Goal: Information Seeking & Learning: Learn about a topic

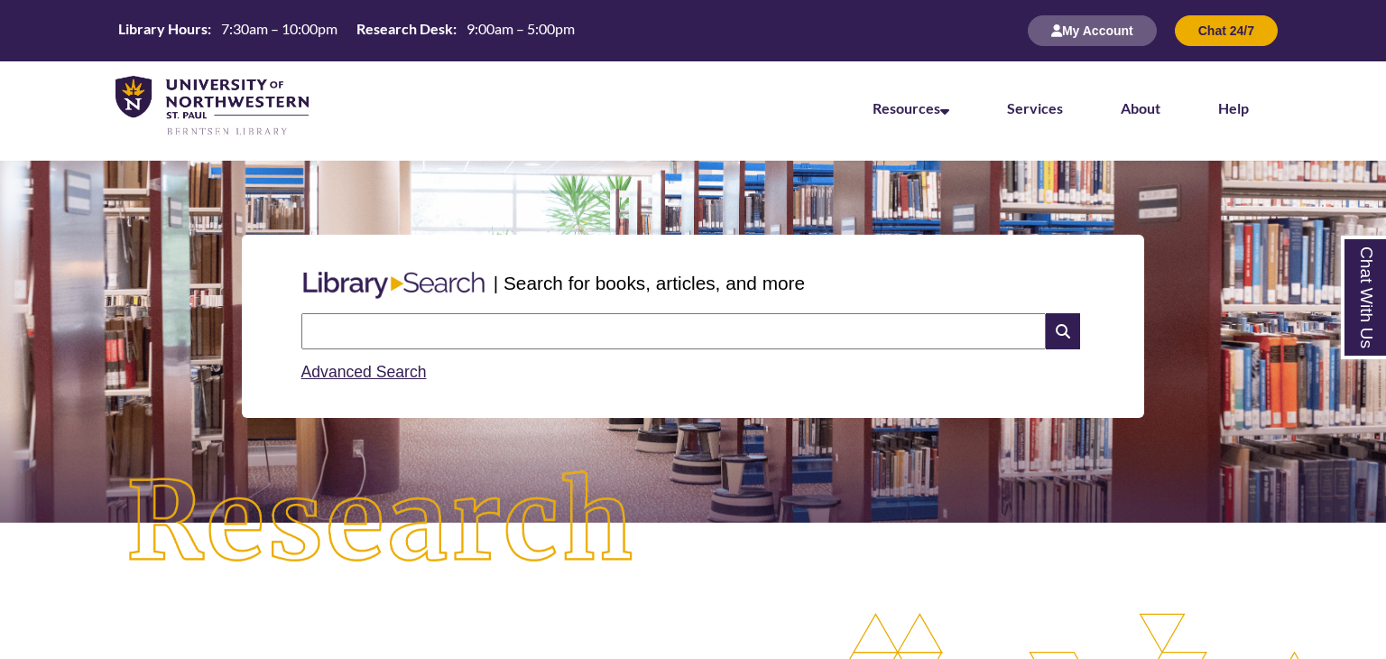
click at [425, 338] on input "text" at bounding box center [673, 331] width 744 height 36
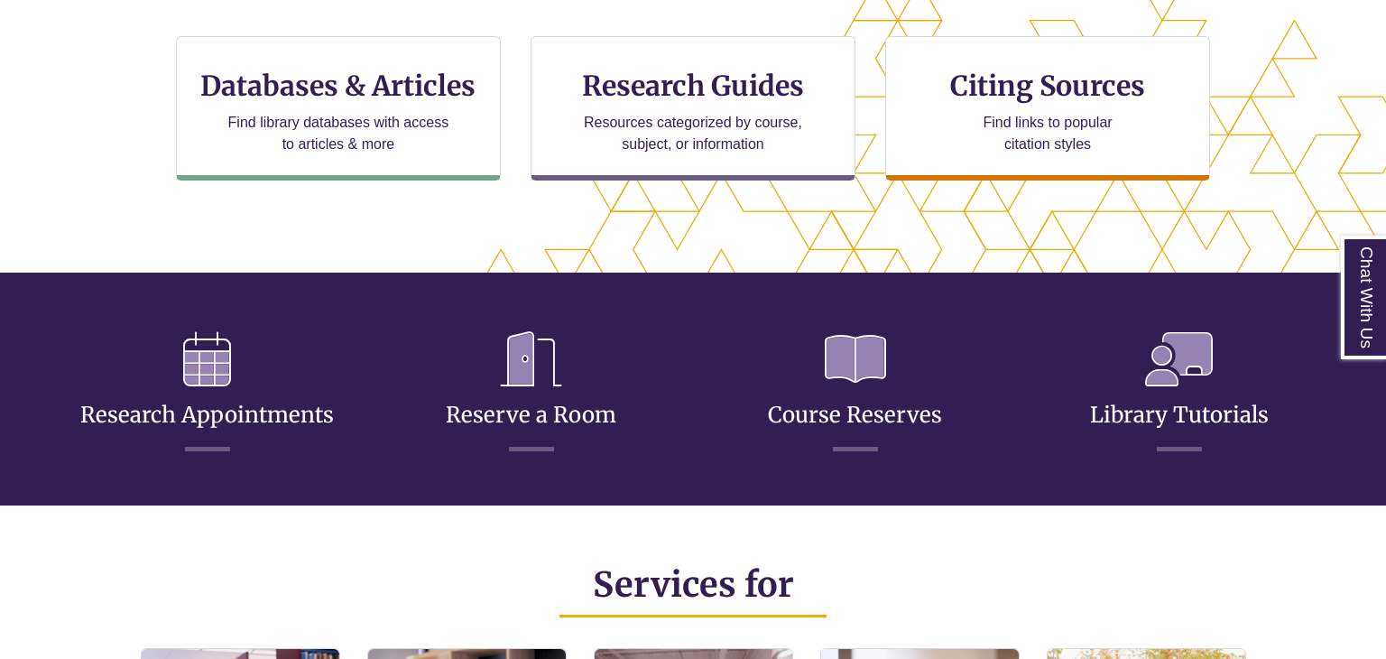
scroll to position [459, 1231]
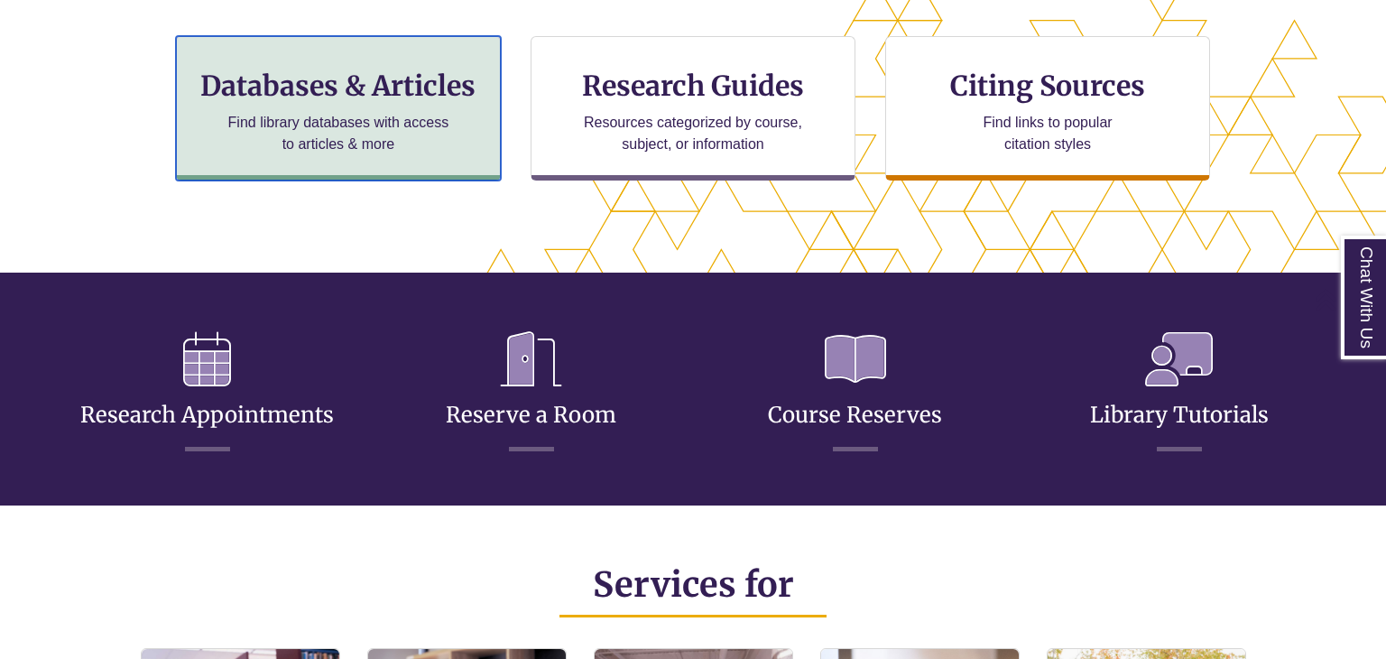
click at [238, 174] on div "Databases & Articles Find library databases with access to articles & more" at bounding box center [338, 108] width 325 height 144
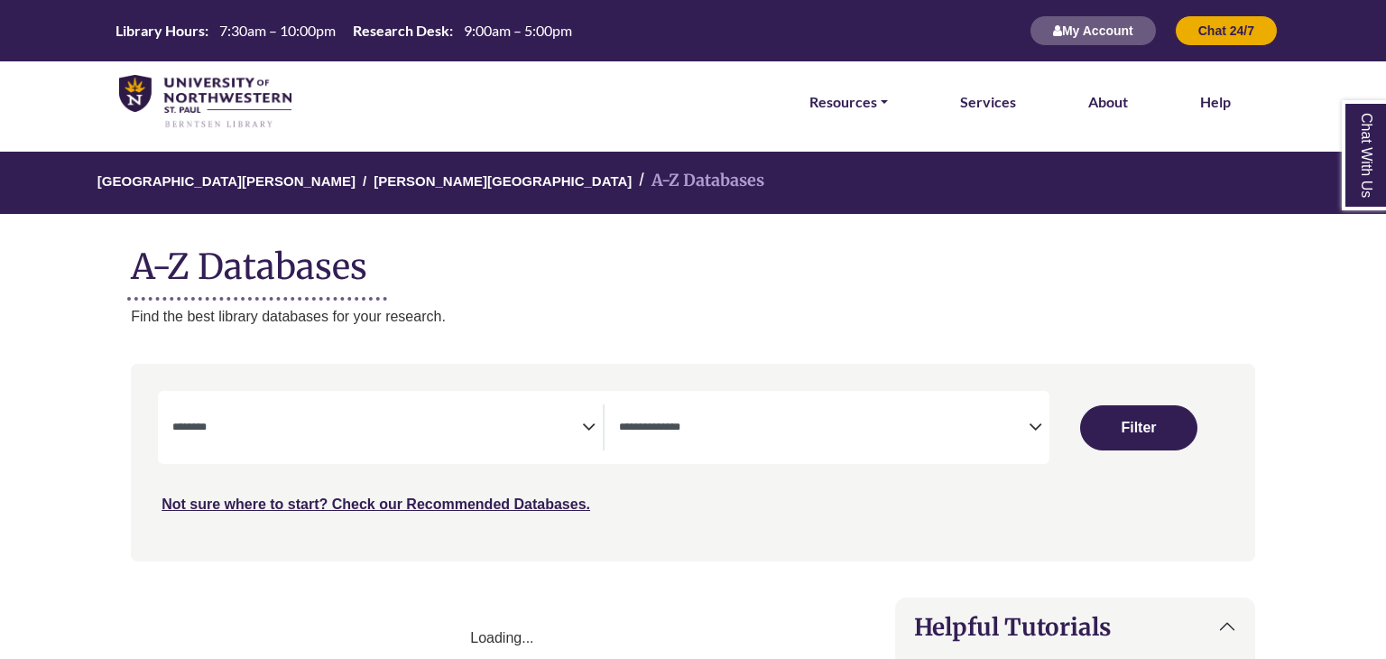
select select "Database Subject Filter"
select select "Database Types Filter"
select select "Database Subject Filter"
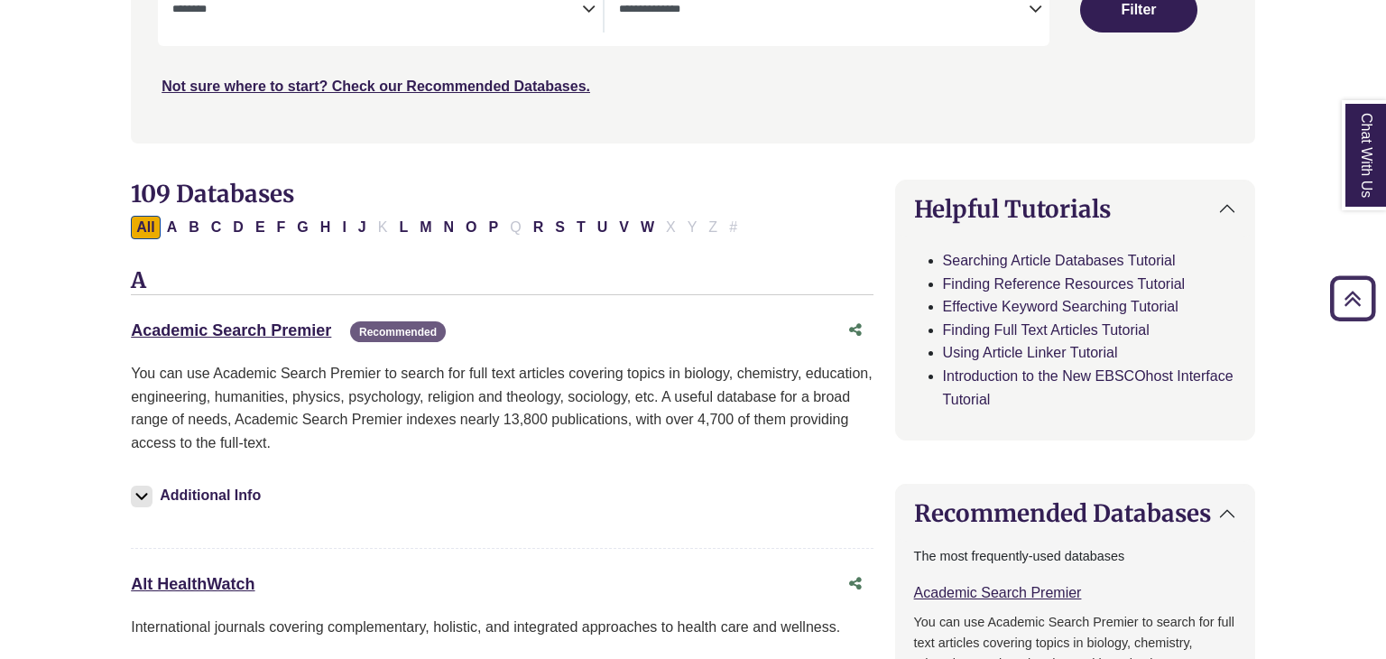
scroll to position [222, 0]
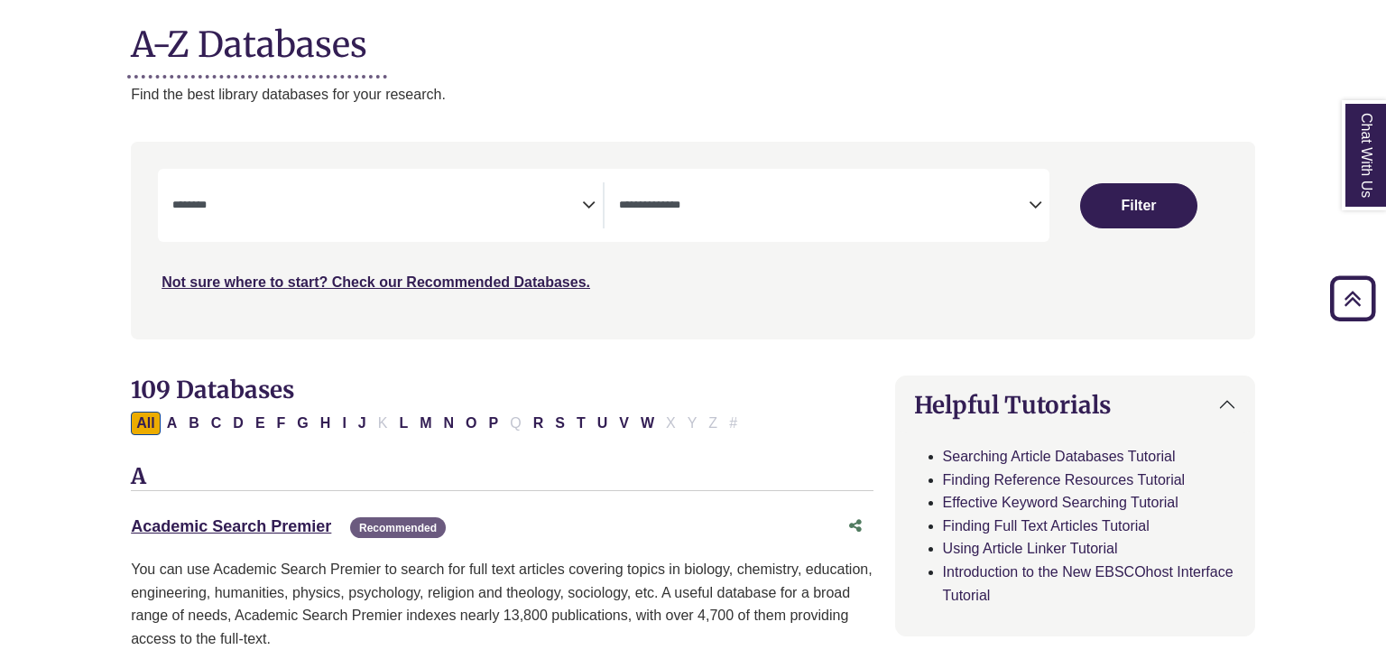
click at [1027, 196] on span "Search filters" at bounding box center [824, 202] width 410 height 15
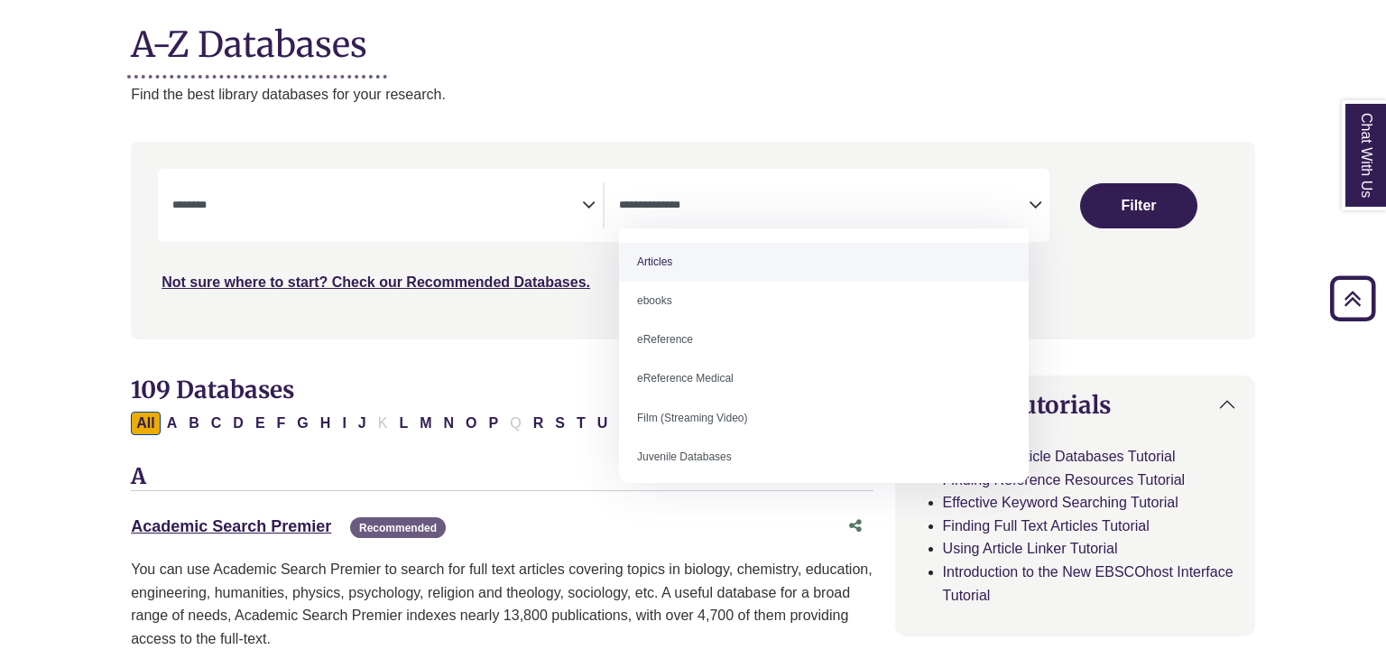
select select "*****"
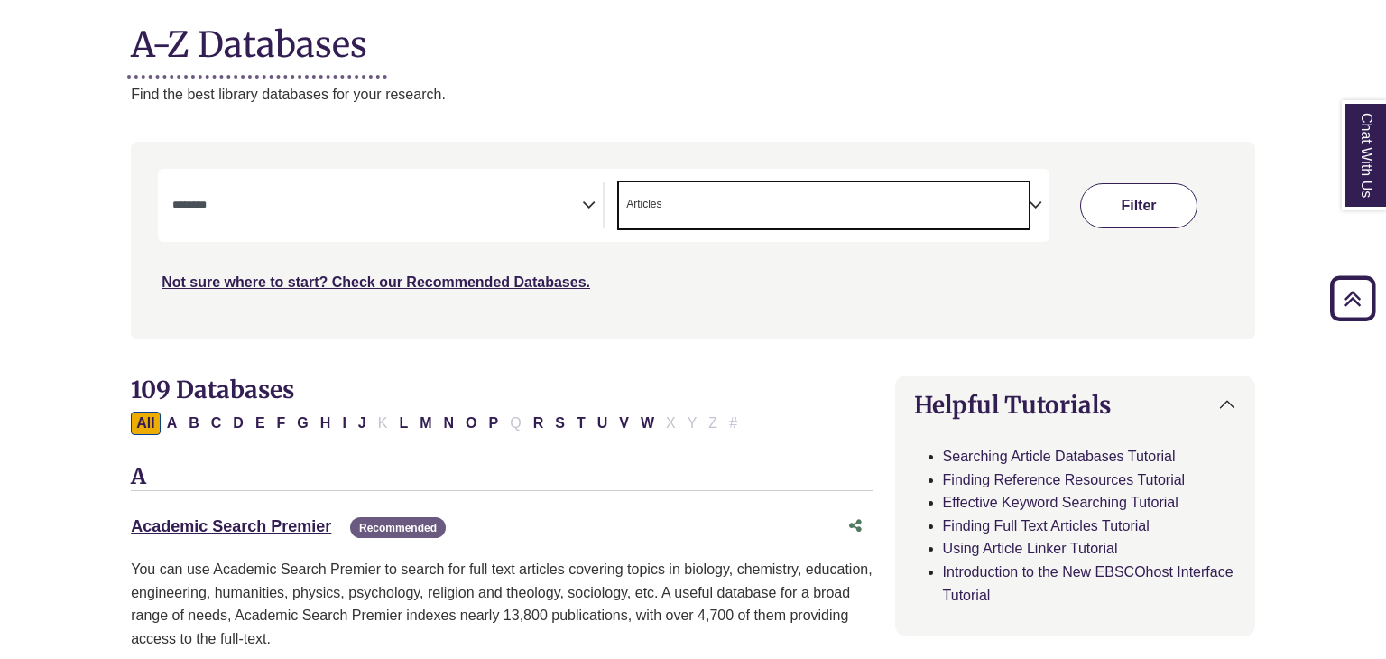
click at [1128, 208] on button "Filter" at bounding box center [1138, 205] width 117 height 45
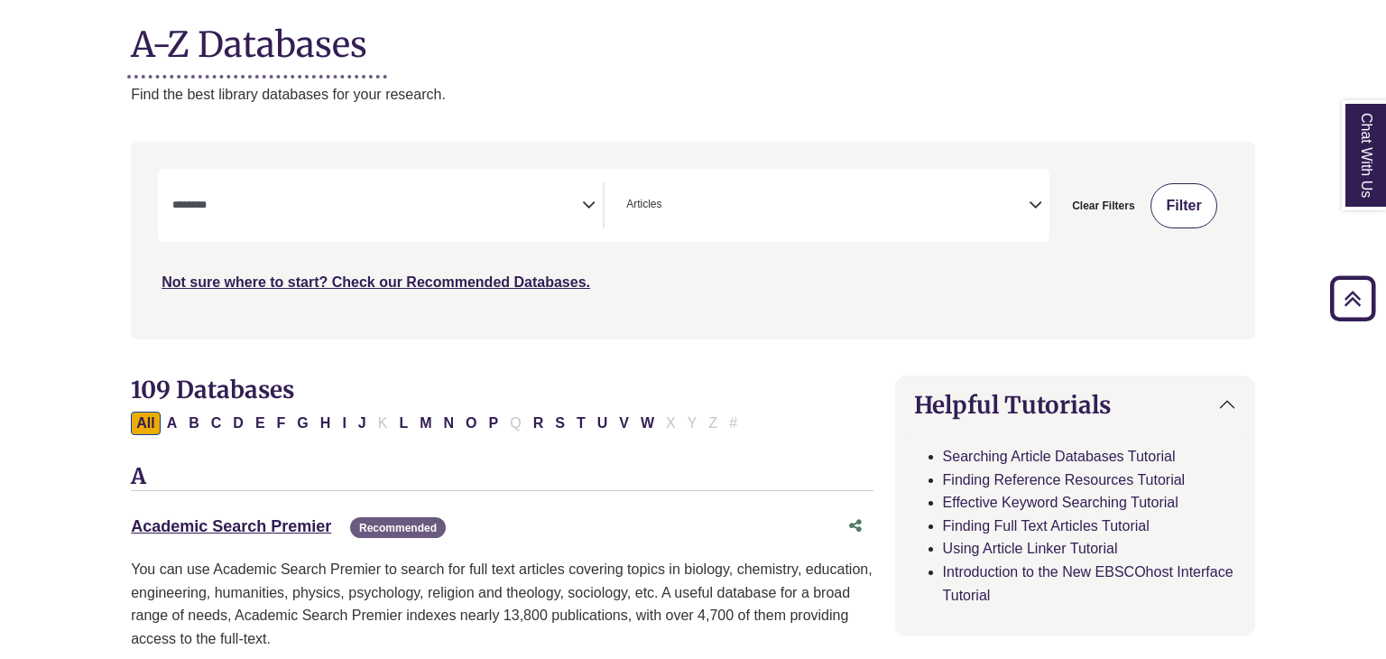
select select "Database Subject Filter"
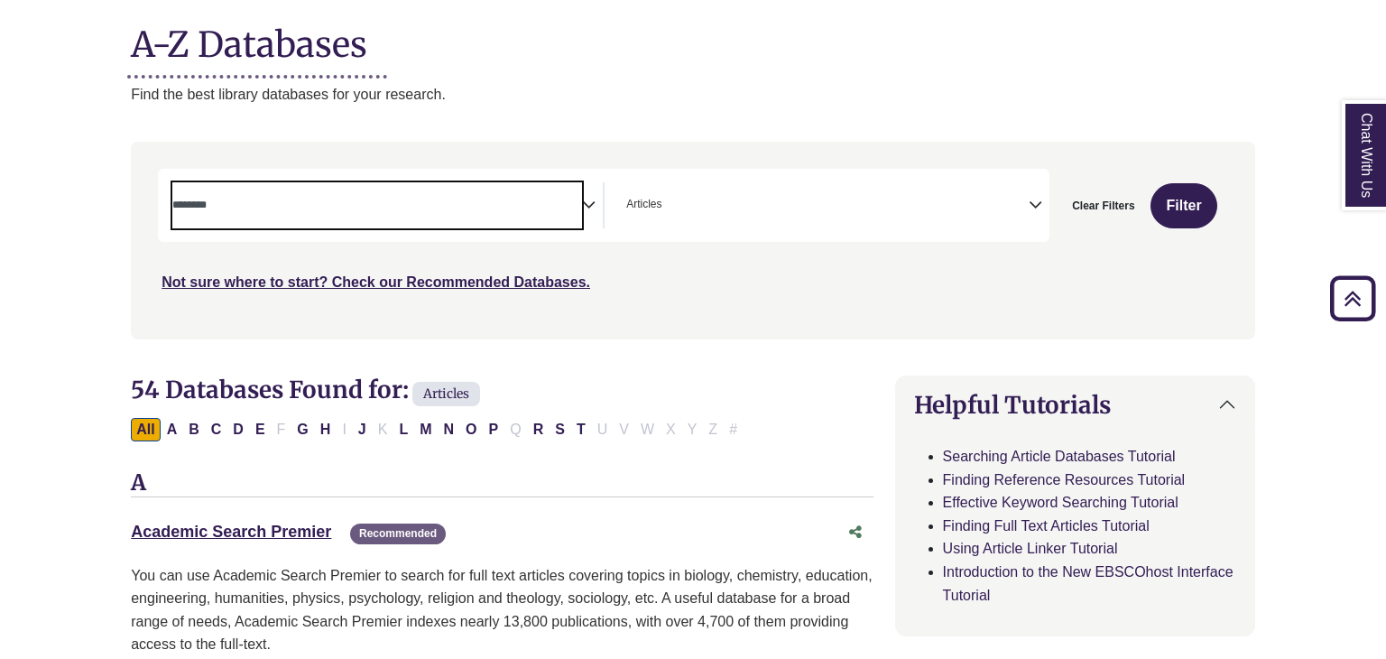
click at [460, 216] on span "Search filters" at bounding box center [377, 205] width 410 height 46
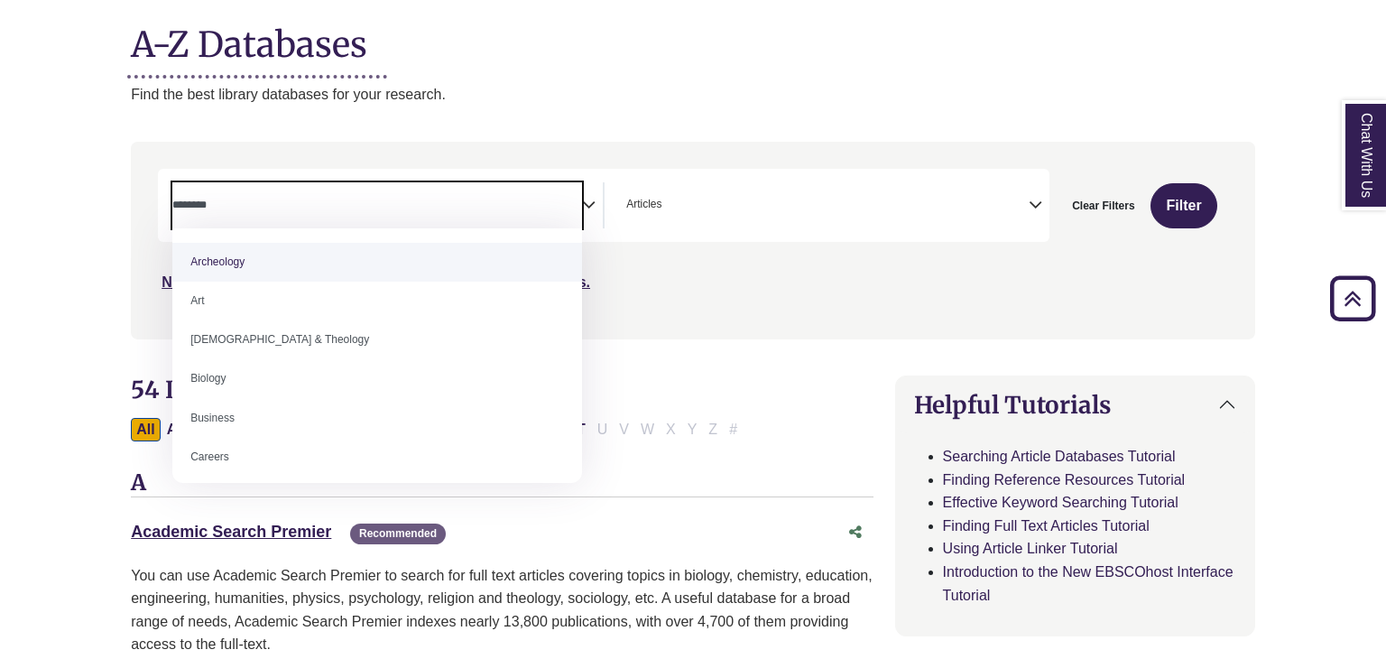
click at [435, 197] on span "Search filters" at bounding box center [377, 202] width 410 height 15
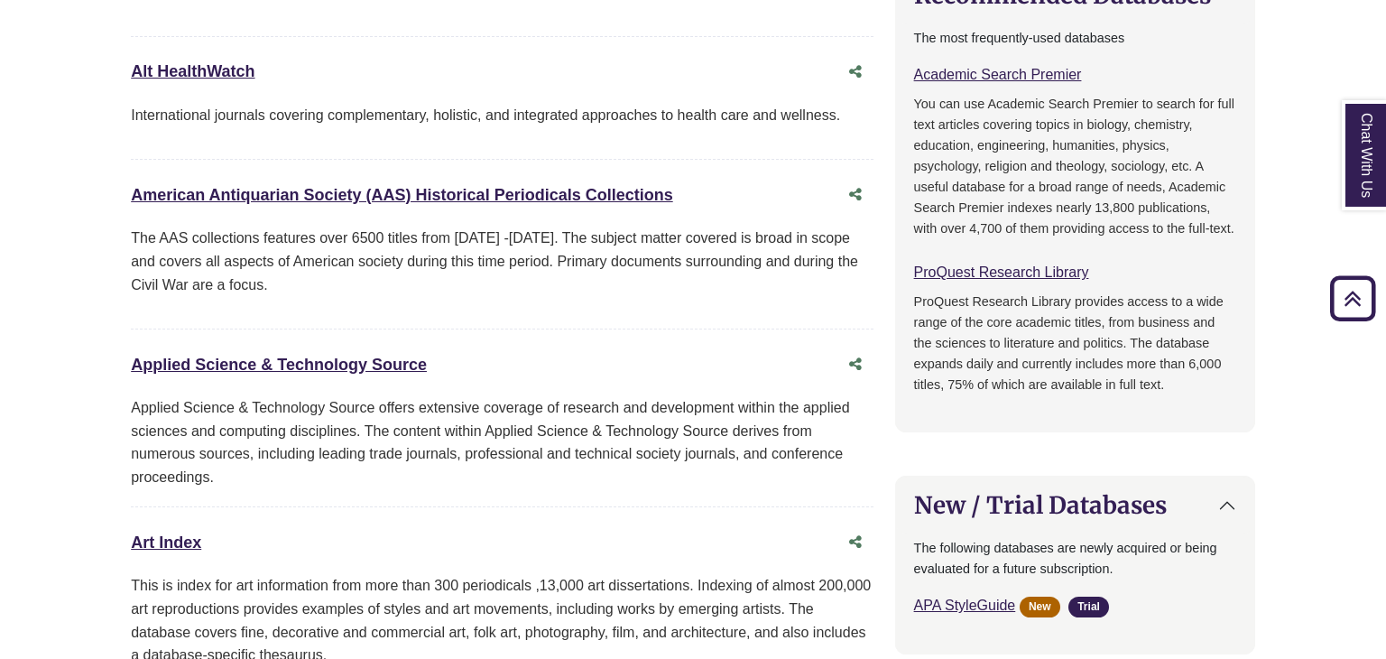
scroll to position [902, 0]
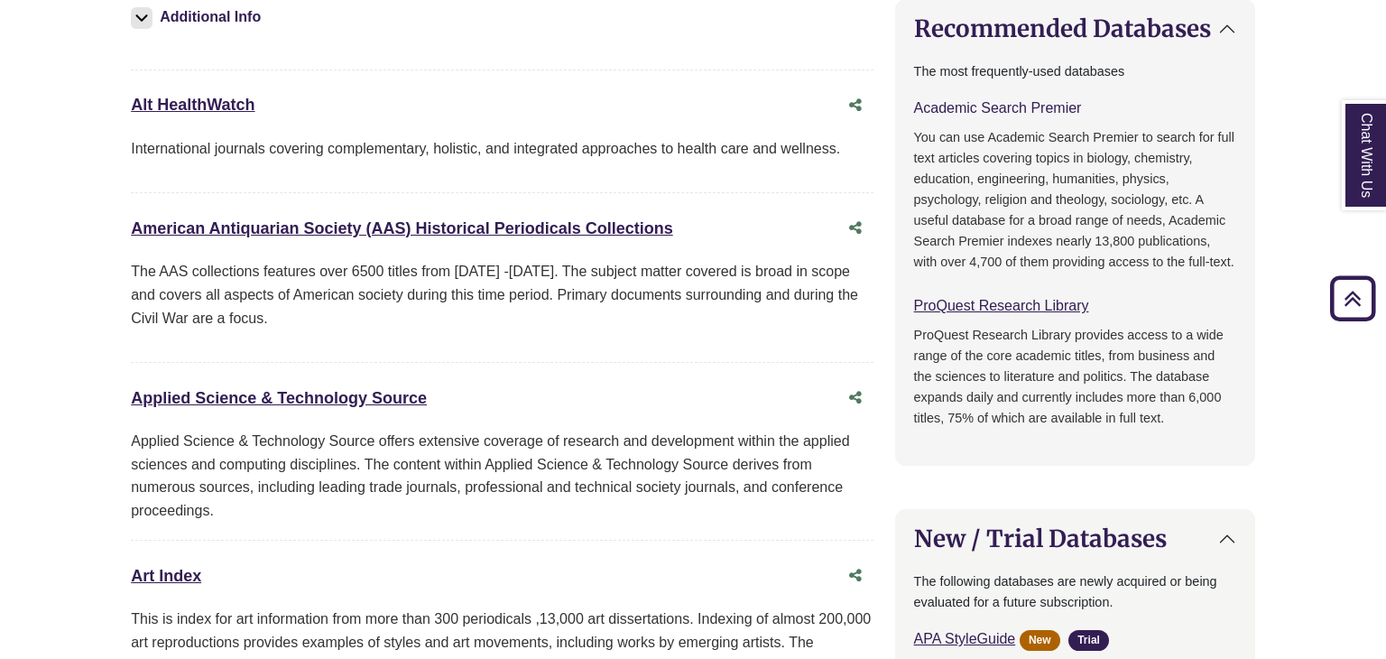
click at [951, 106] on link "Academic Search Premier This link opens in a new window" at bounding box center [998, 107] width 168 height 15
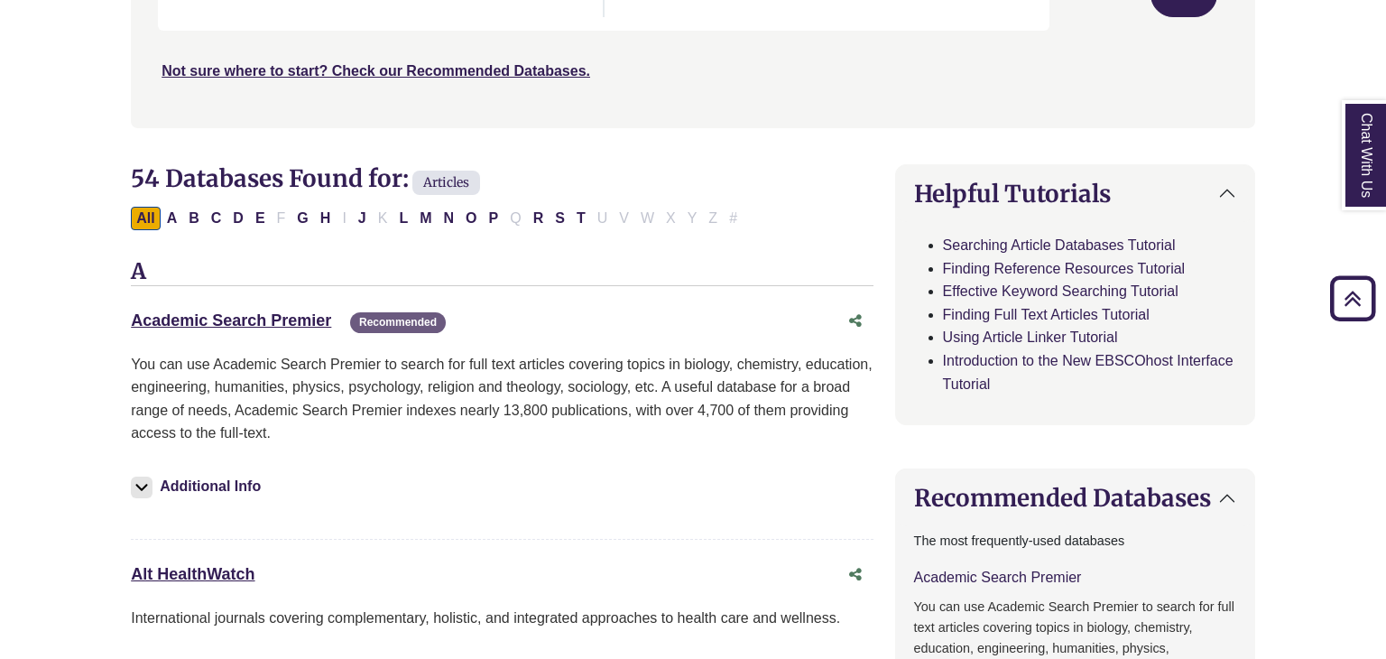
scroll to position [401, 0]
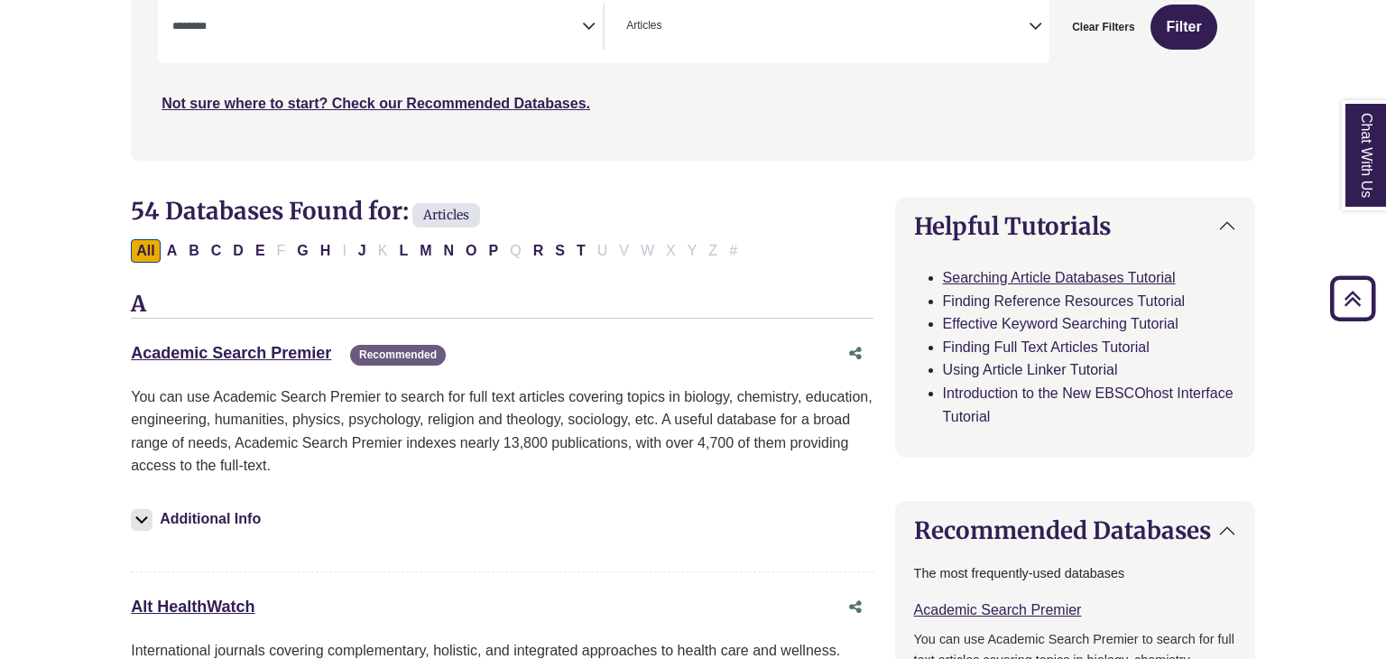
click at [999, 275] on link "Searching Article Databases Tutorial" at bounding box center [1059, 277] width 233 height 15
click at [1039, 365] on link "Using Article Linker Tutorial" at bounding box center [1030, 369] width 175 height 15
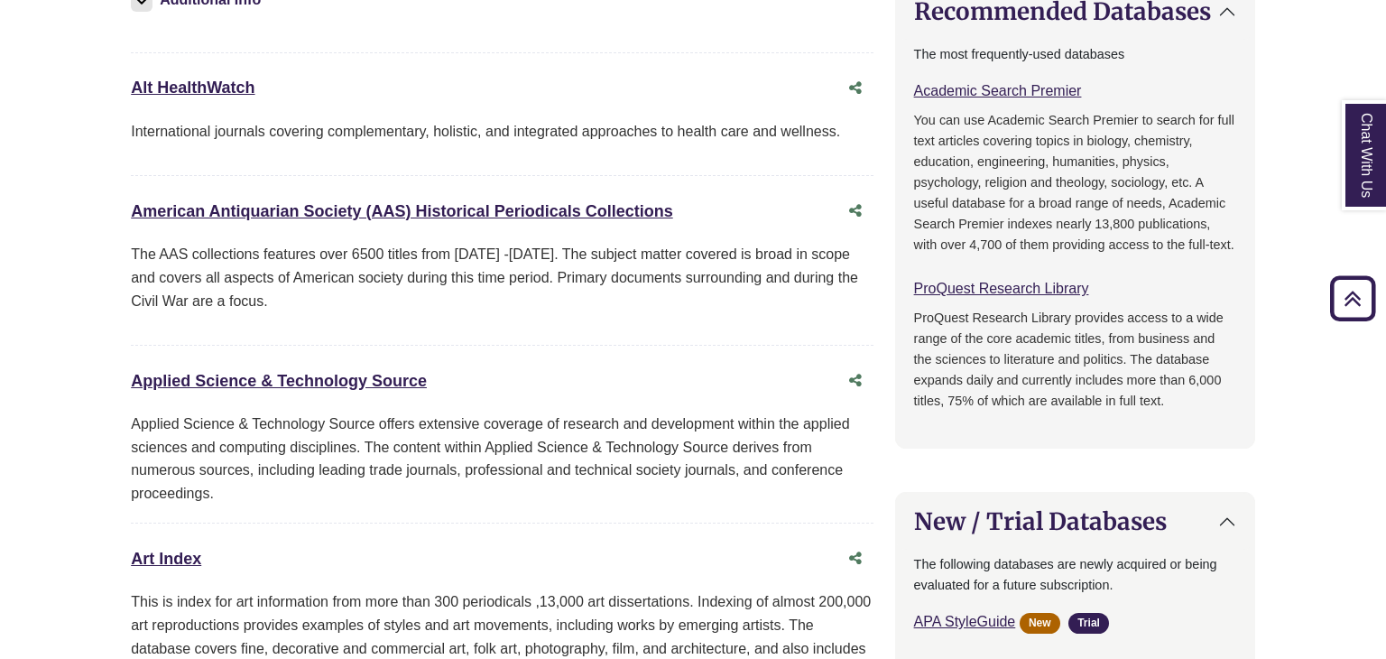
scroll to position [941, 0]
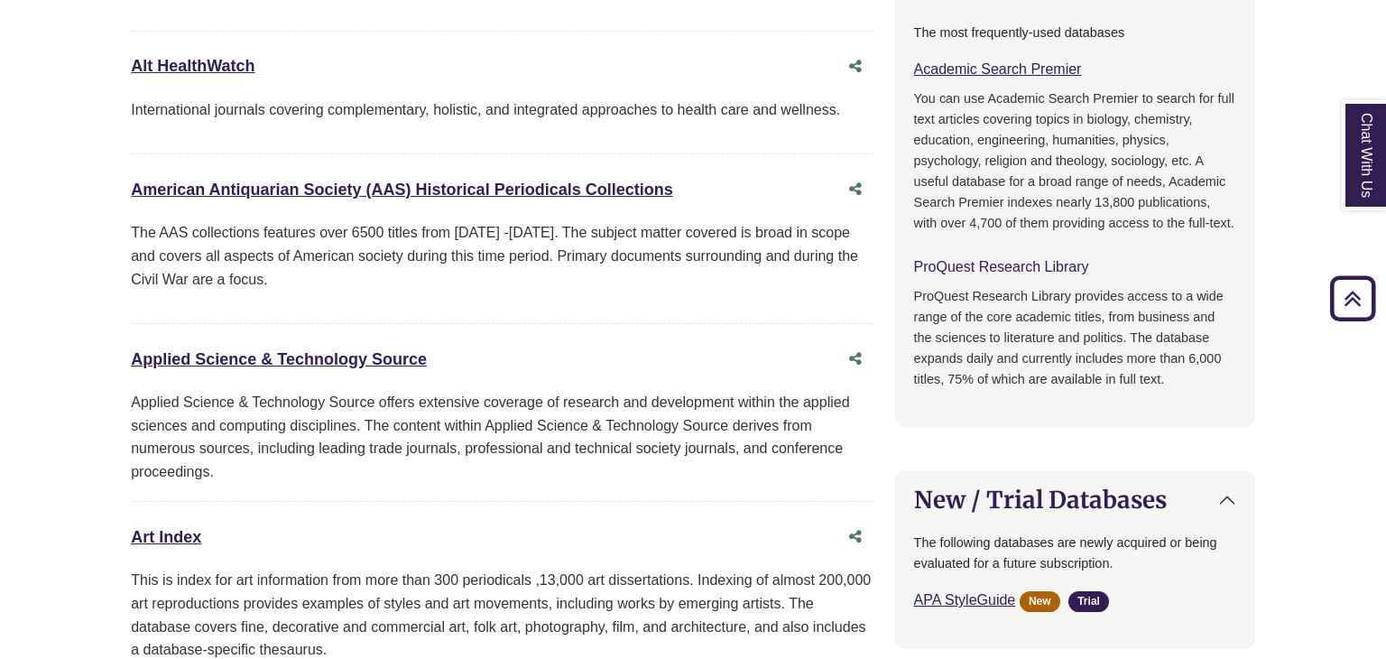
click at [962, 266] on link "ProQuest Research Library This link opens in a new window" at bounding box center [1001, 266] width 175 height 15
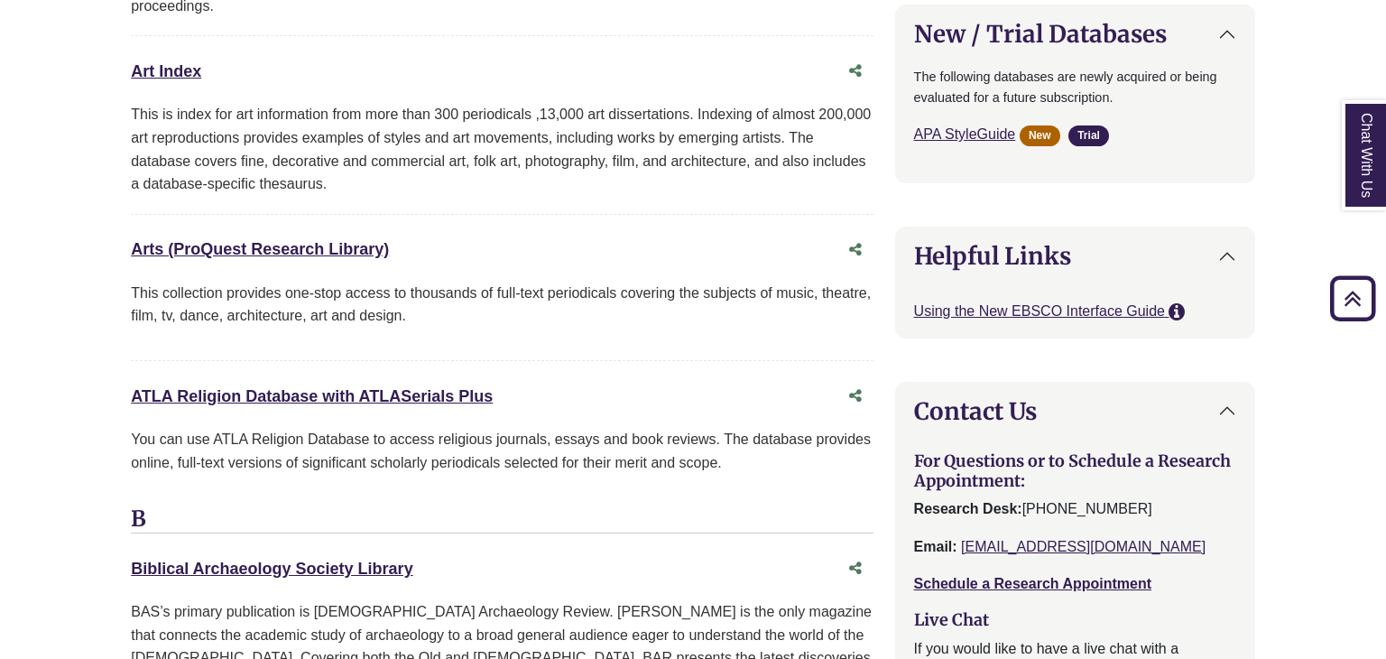
scroll to position [1410, 0]
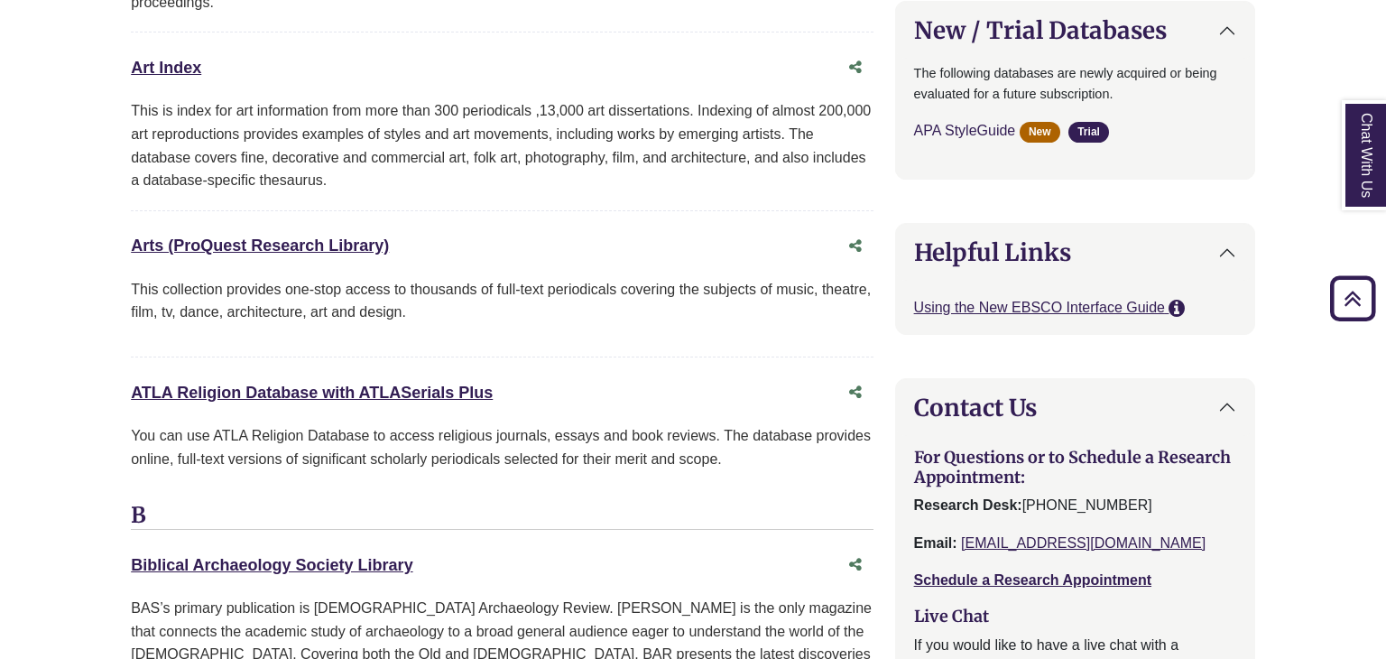
click at [954, 134] on link "APA StyleGuide This link opens in a new window" at bounding box center [965, 130] width 102 height 15
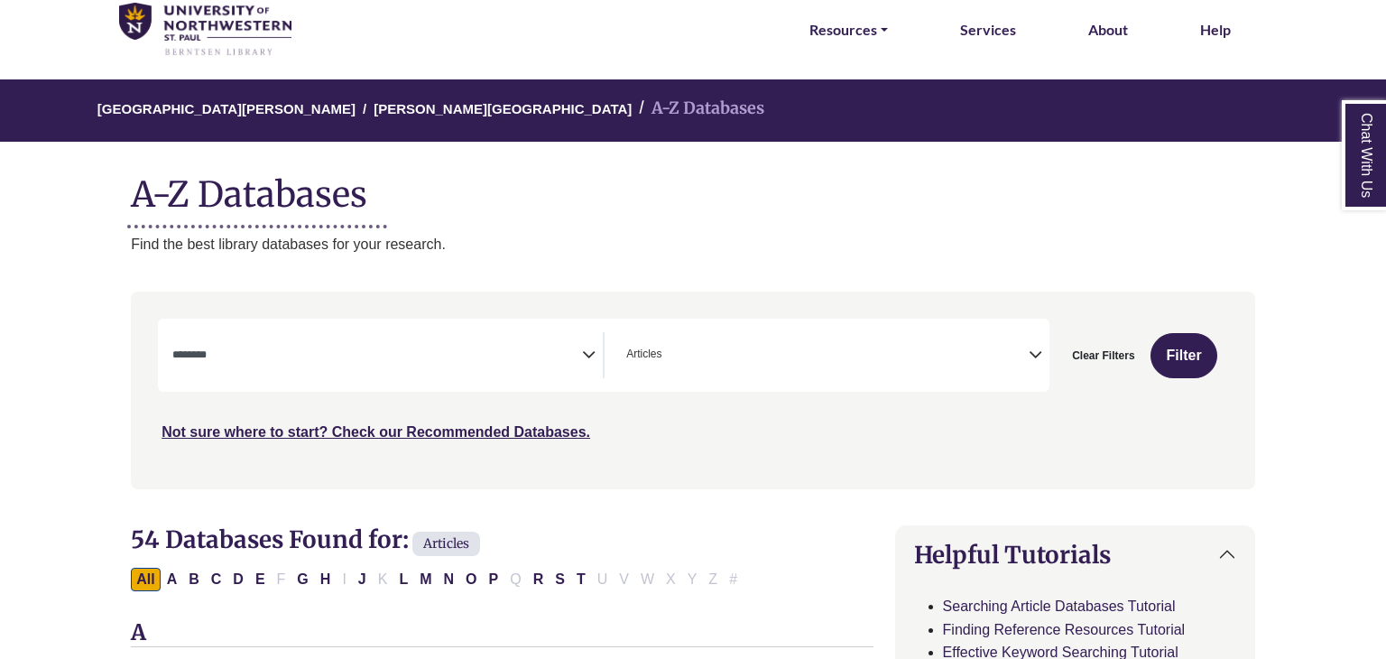
scroll to position [36, 0]
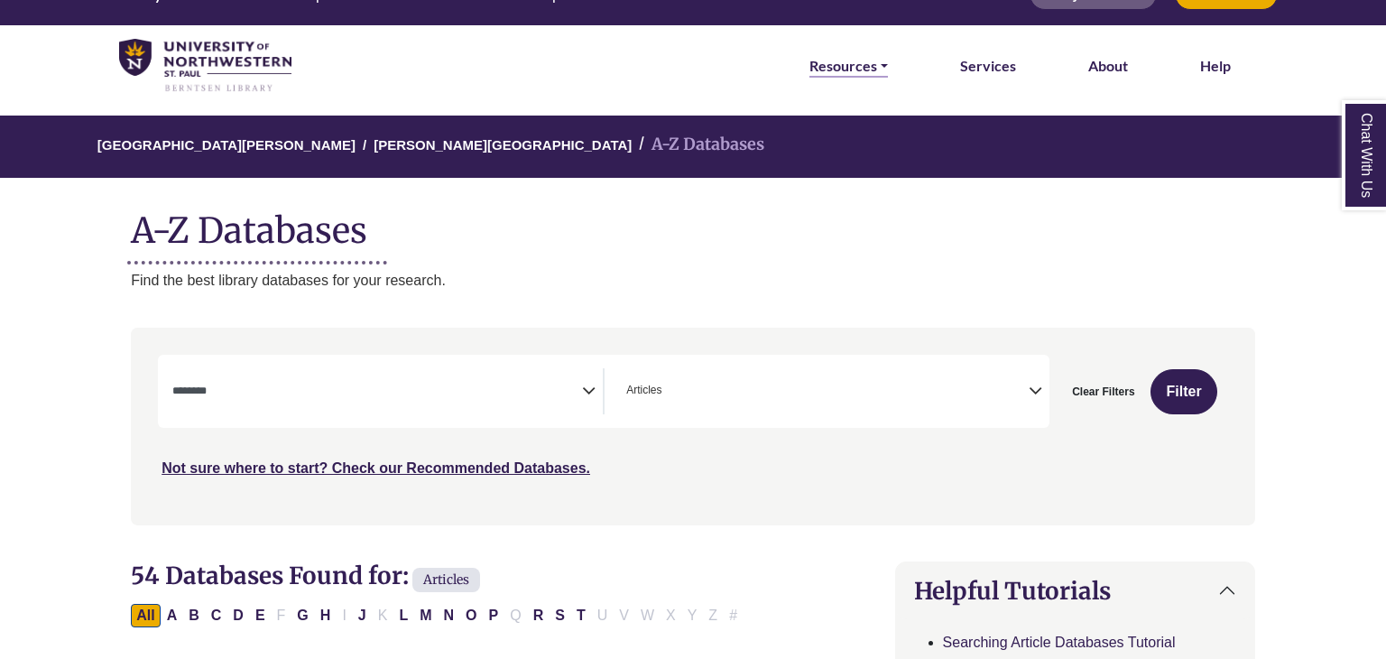
click at [823, 63] on link "Resources" at bounding box center [848, 65] width 78 height 23
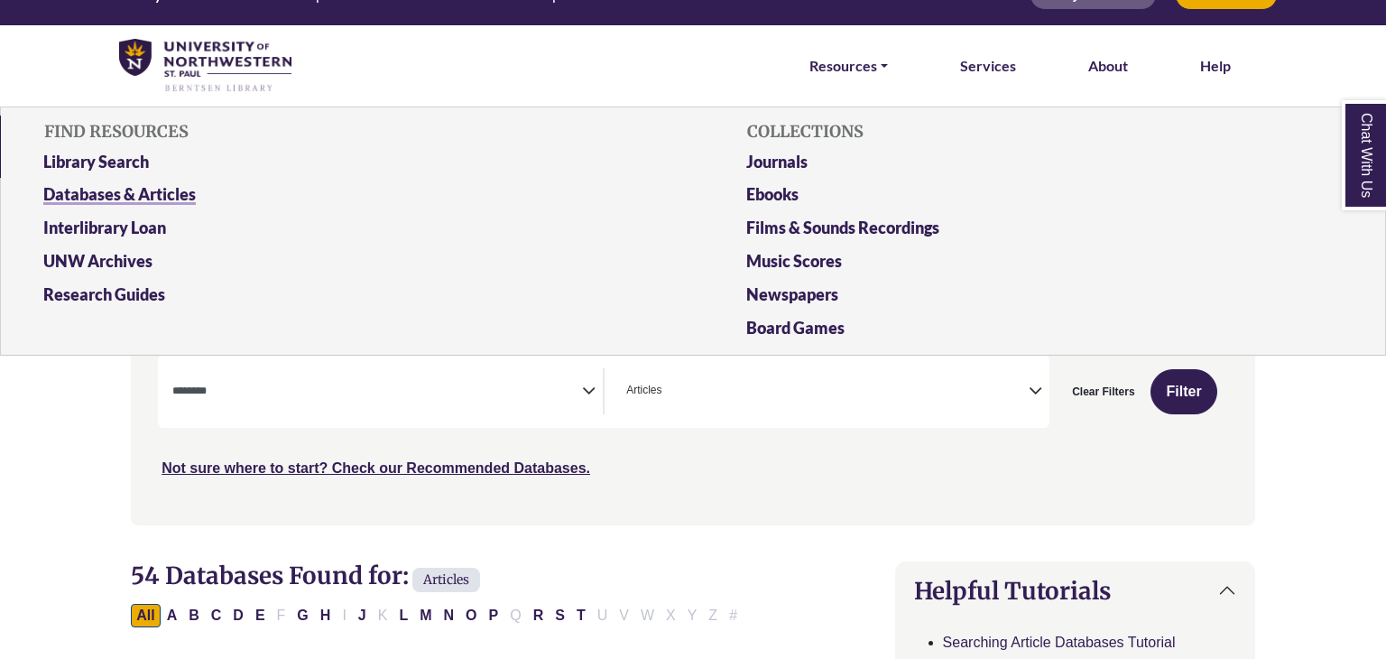
click at [69, 193] on link "Databases & Articles" at bounding box center [341, 197] width 623 height 33
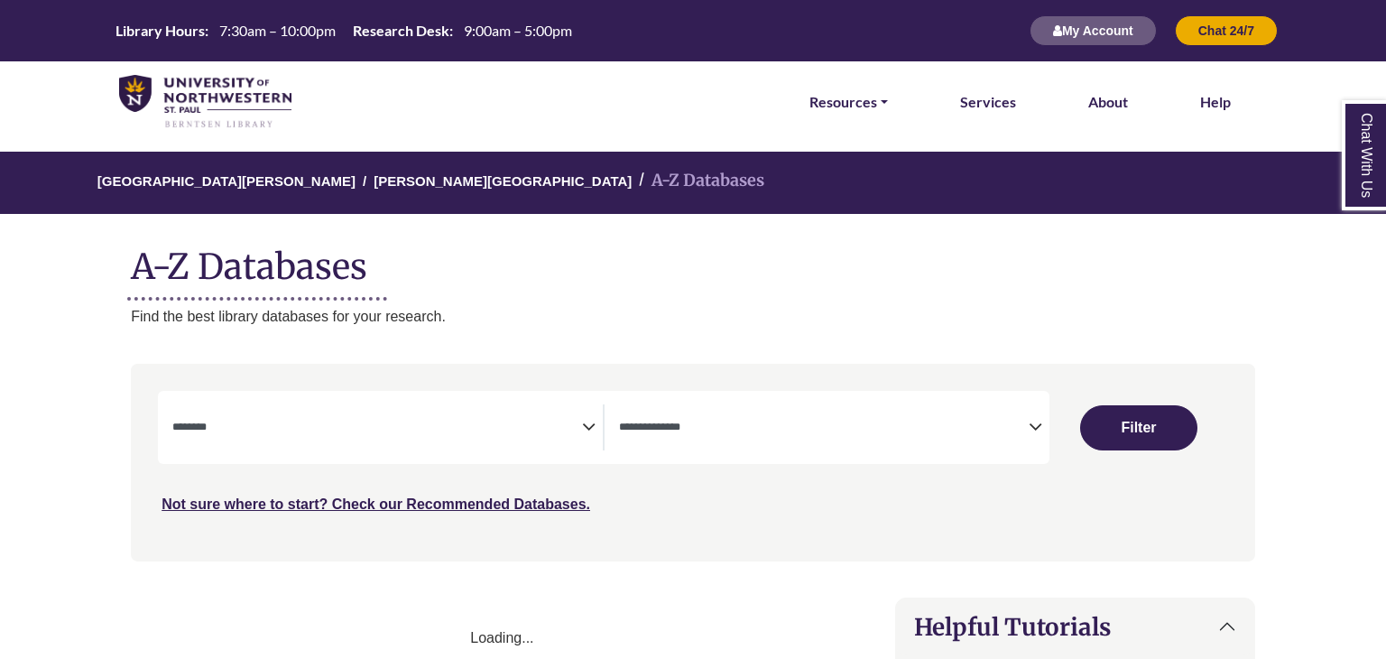
select select "Database Subject Filter"
select select "Database Types Filter"
select select "Database Subject Filter"
select select "Database Types Filter"
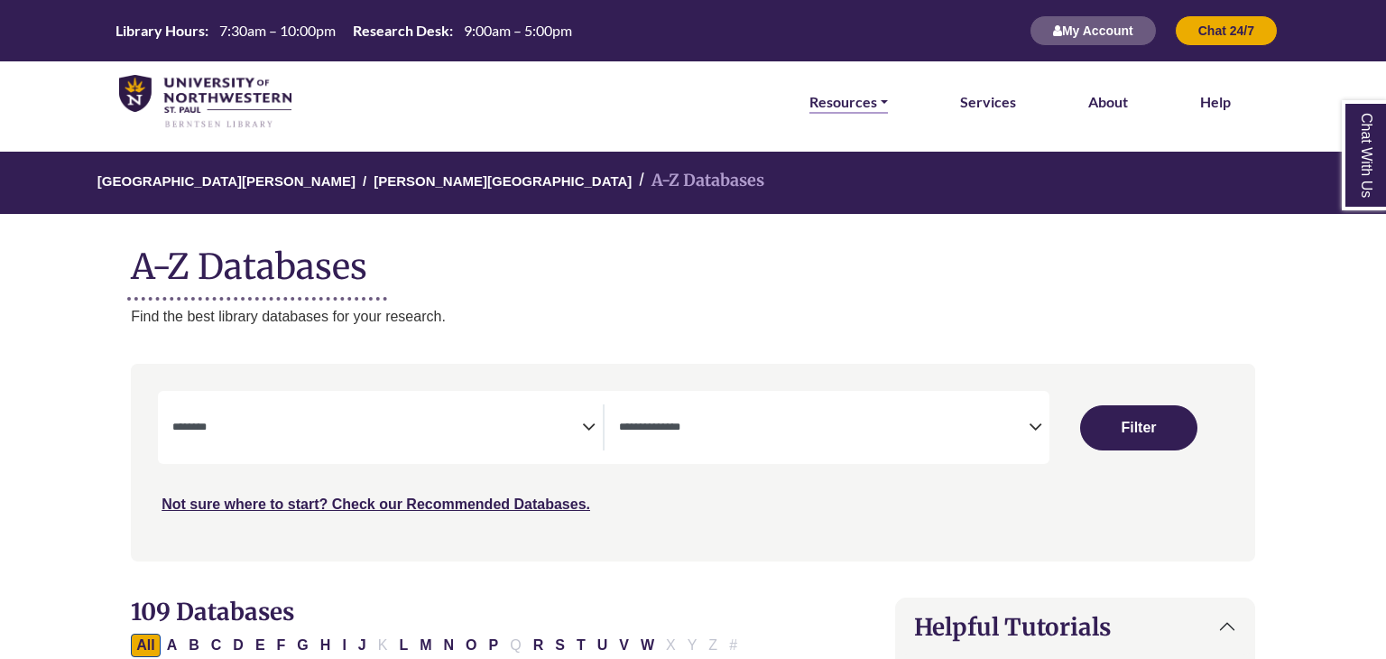
click at [836, 92] on link "Resources" at bounding box center [848, 101] width 78 height 23
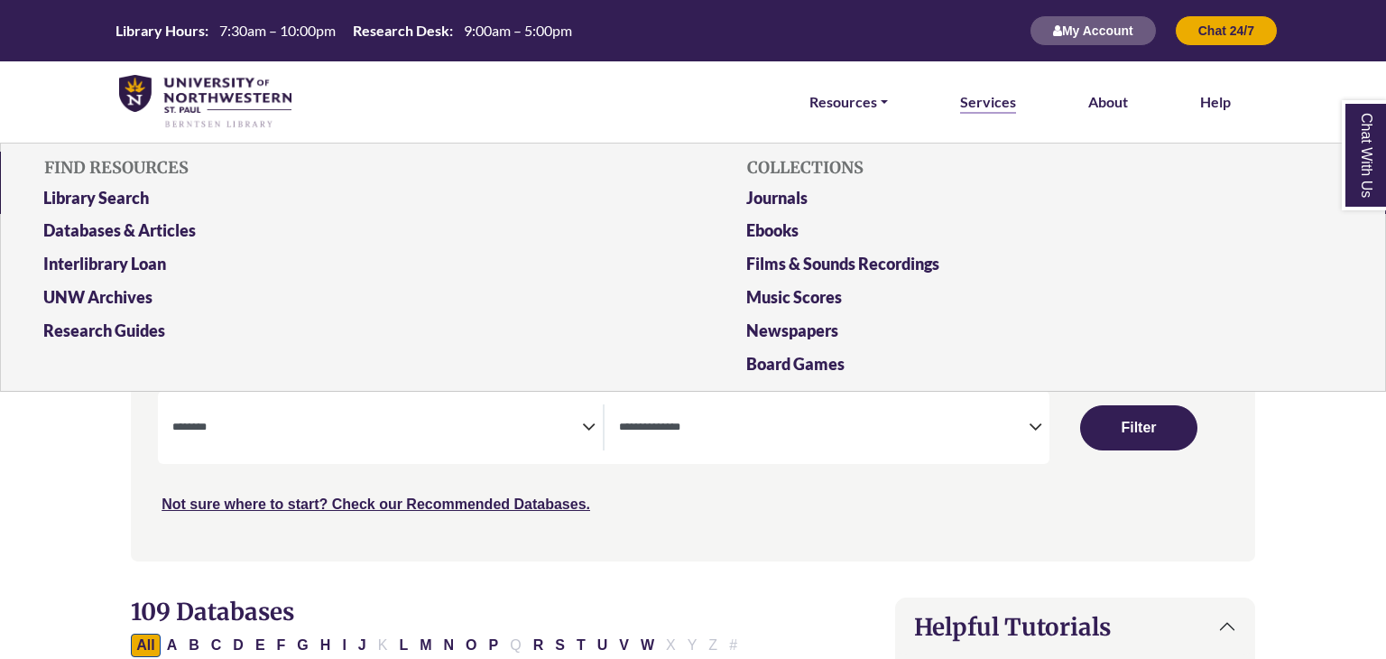
click at [1006, 107] on link "Services" at bounding box center [988, 101] width 56 height 23
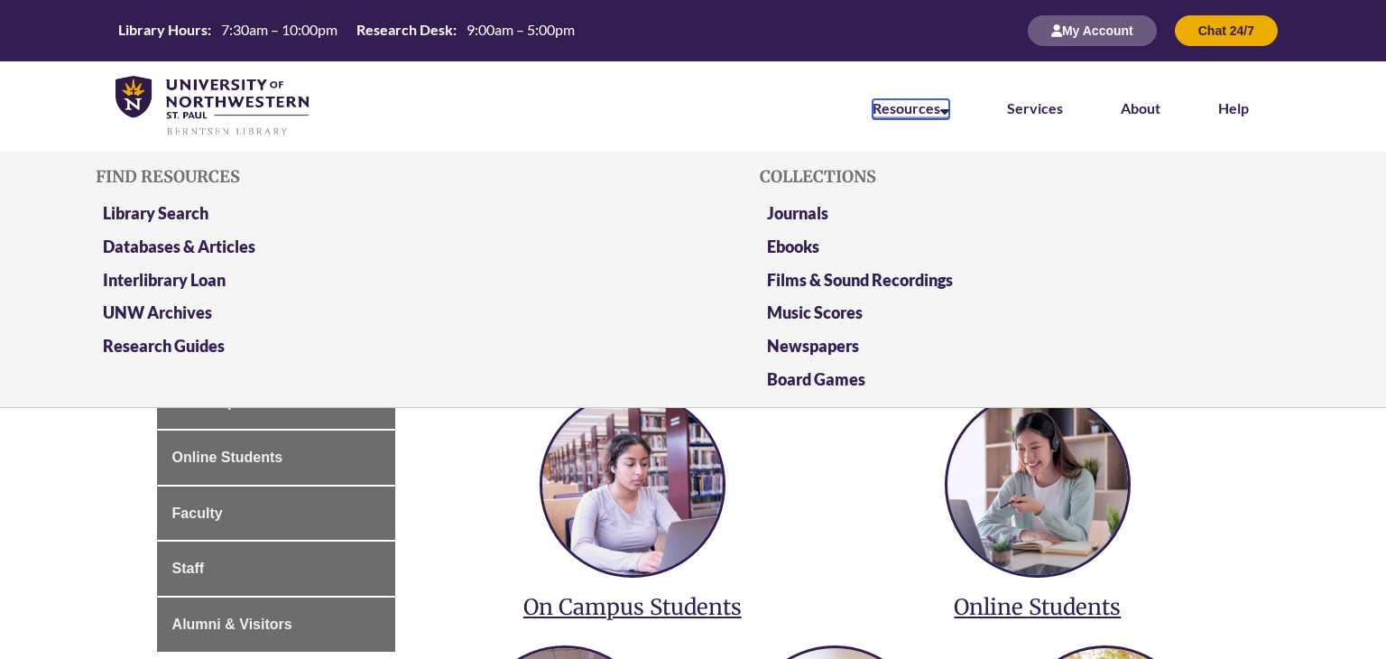
click at [902, 109] on link "Resources" at bounding box center [910, 109] width 77 height 20
click at [164, 224] on li "Library Search" at bounding box center [361, 216] width 531 height 33
click at [143, 218] on link "Library Search" at bounding box center [156, 214] width 106 height 23
click at [173, 345] on link "Research Guides" at bounding box center [164, 347] width 122 height 23
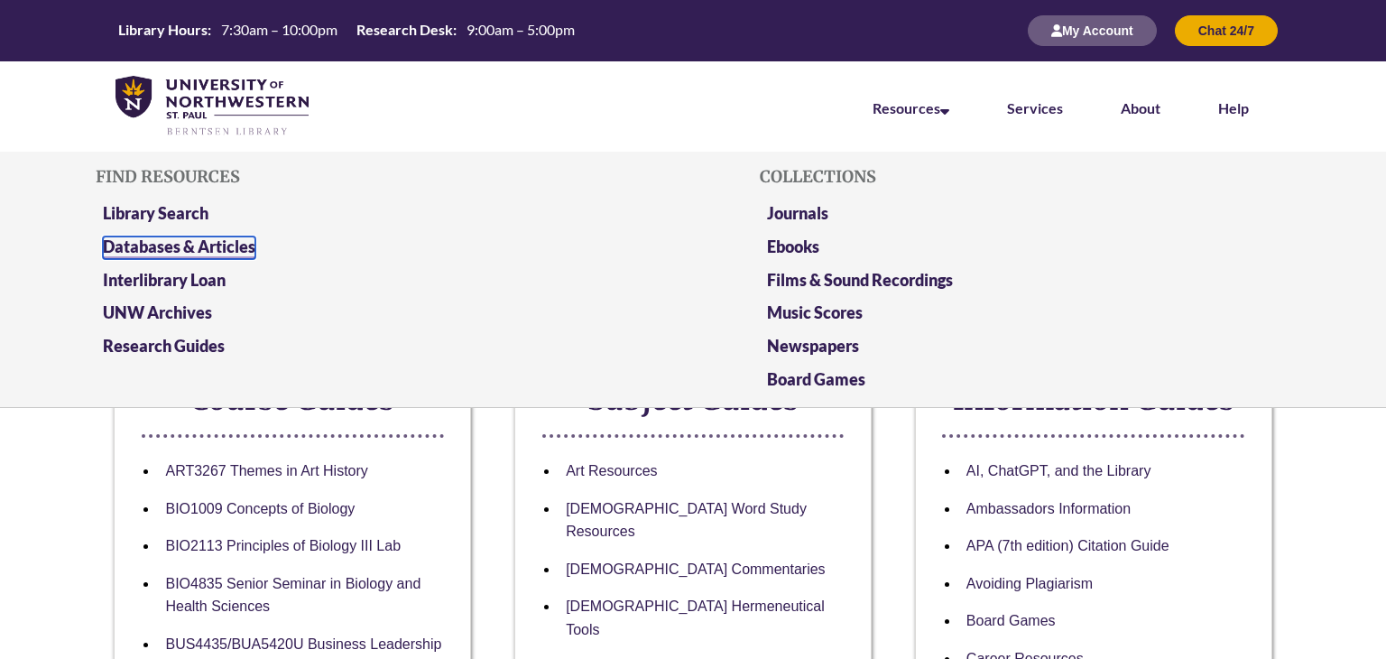
click at [173, 250] on link "Databases & Articles" at bounding box center [179, 247] width 152 height 23
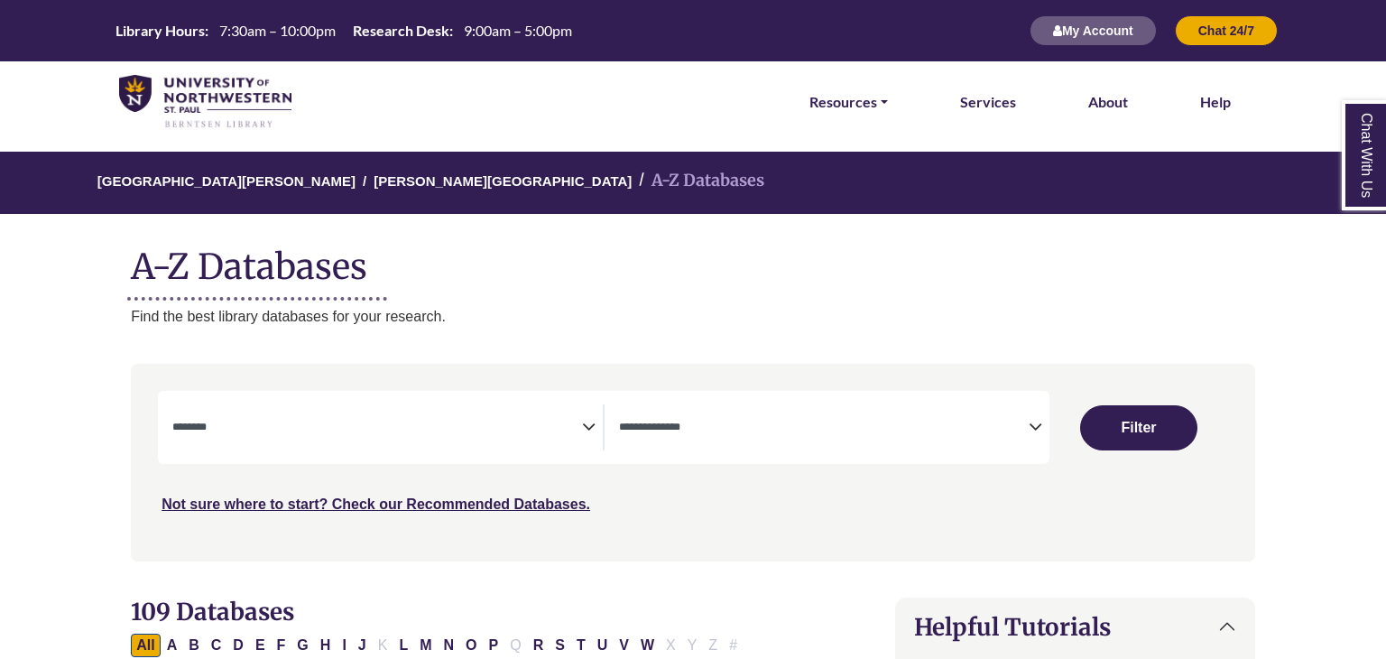
select select "Database Subject Filter"
select select "Database Types Filter"
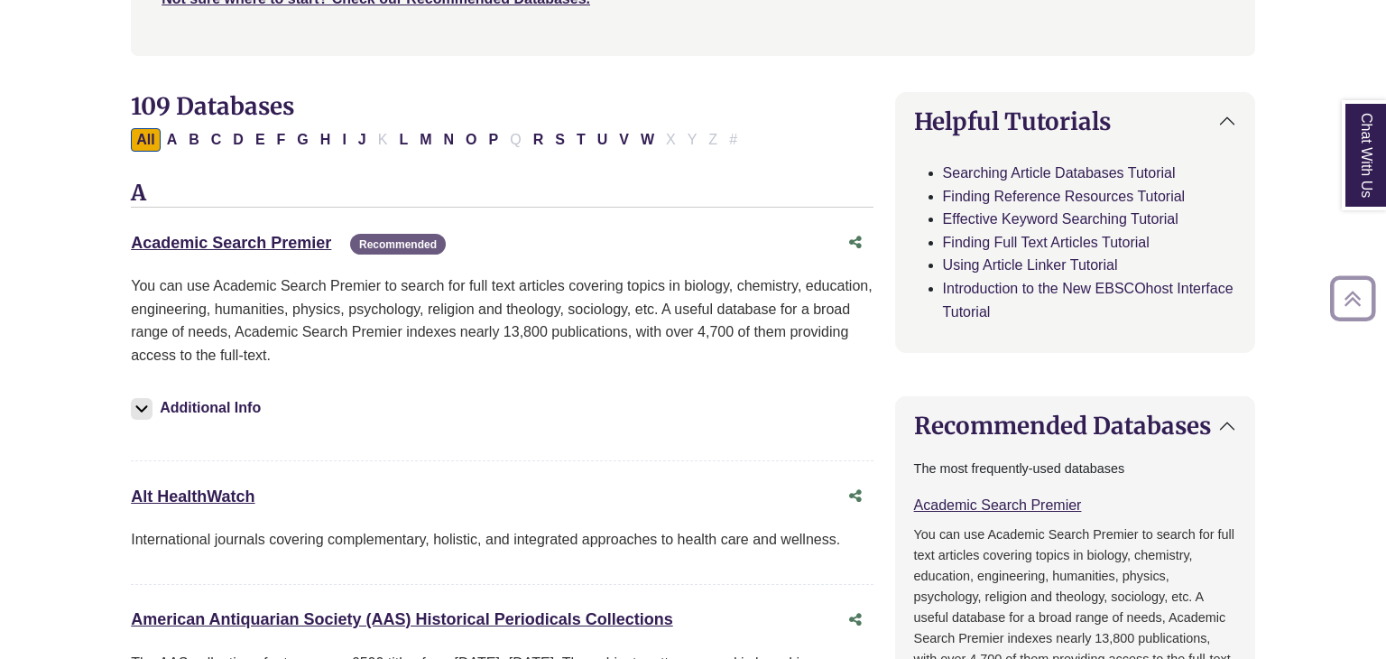
scroll to position [565, 0]
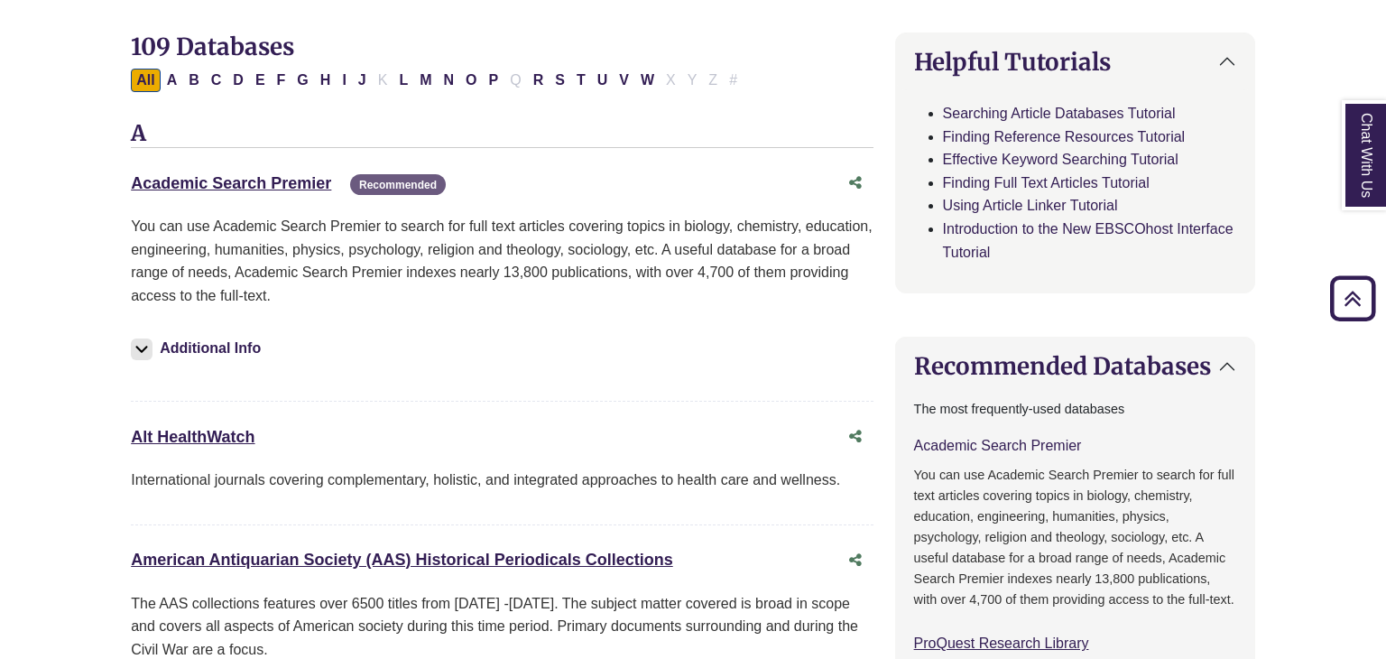
click at [948, 446] on link "Academic Search Premier This link opens in a new window" at bounding box center [998, 445] width 168 height 15
click at [1385, 148] on link "Chat With Us" at bounding box center [1363, 155] width 45 height 110
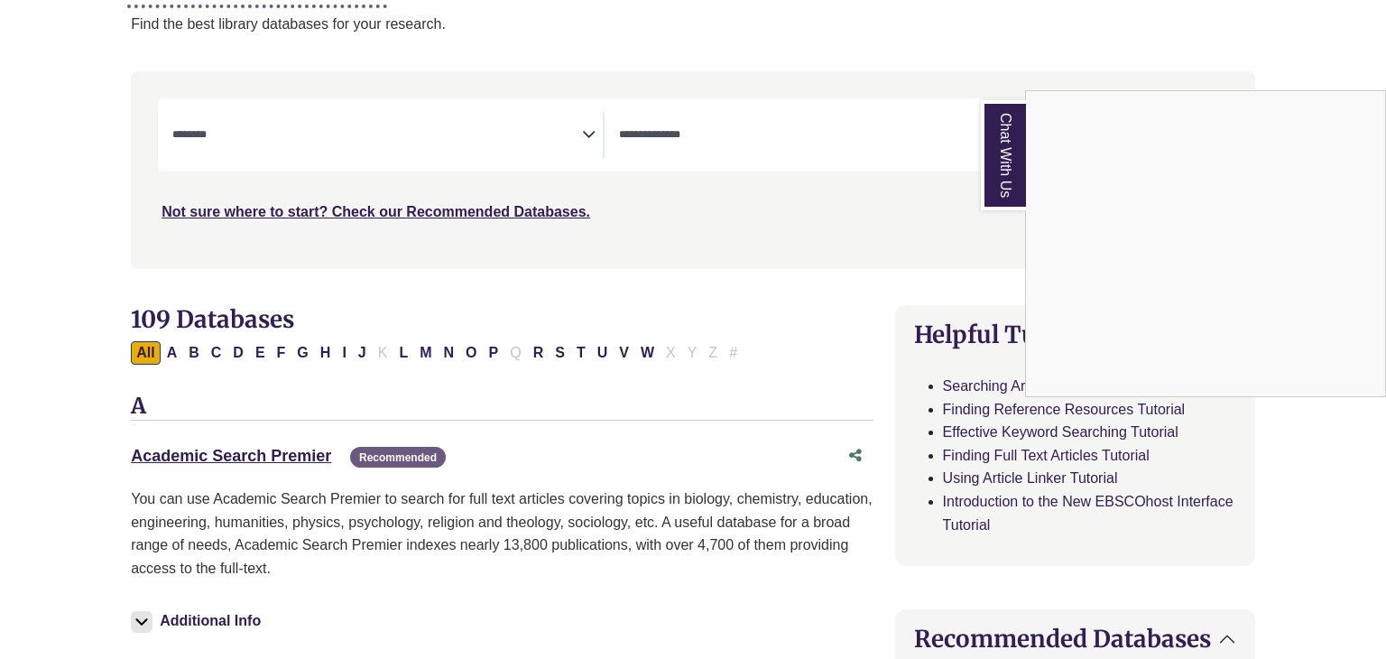
scroll to position [253, 0]
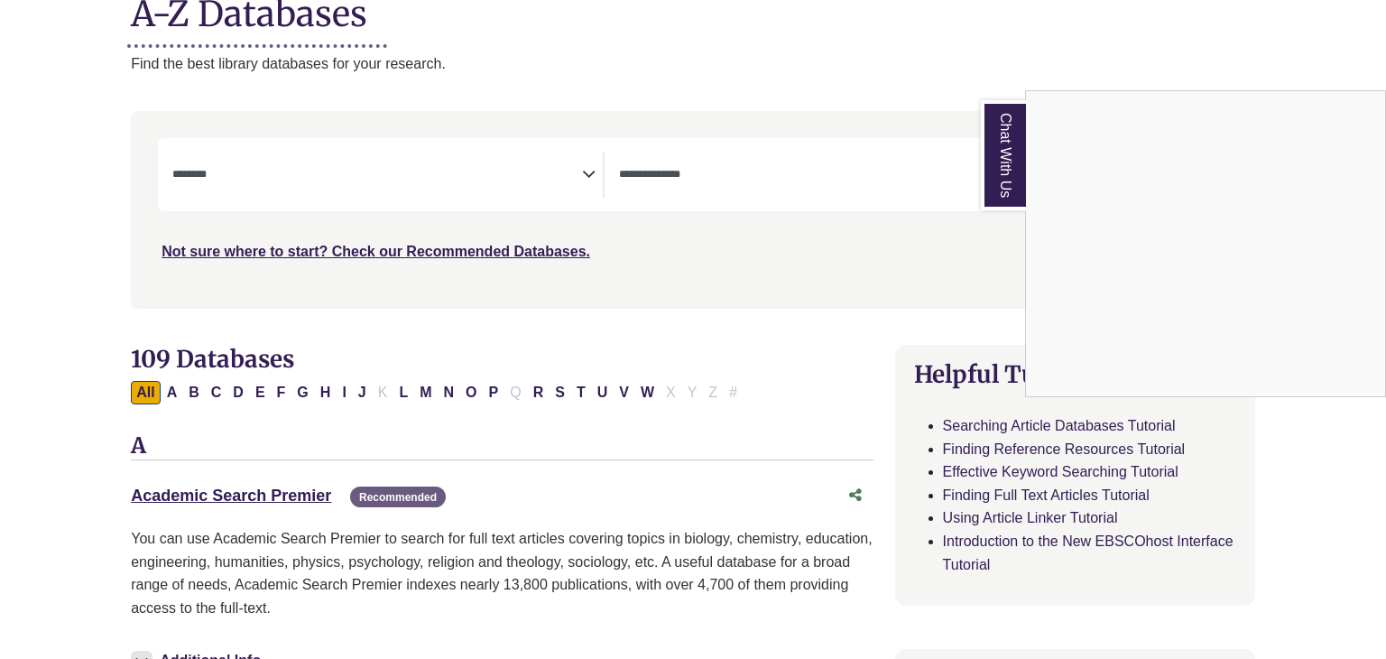
click at [1004, 143] on link "Chat With Us" at bounding box center [1003, 155] width 45 height 110
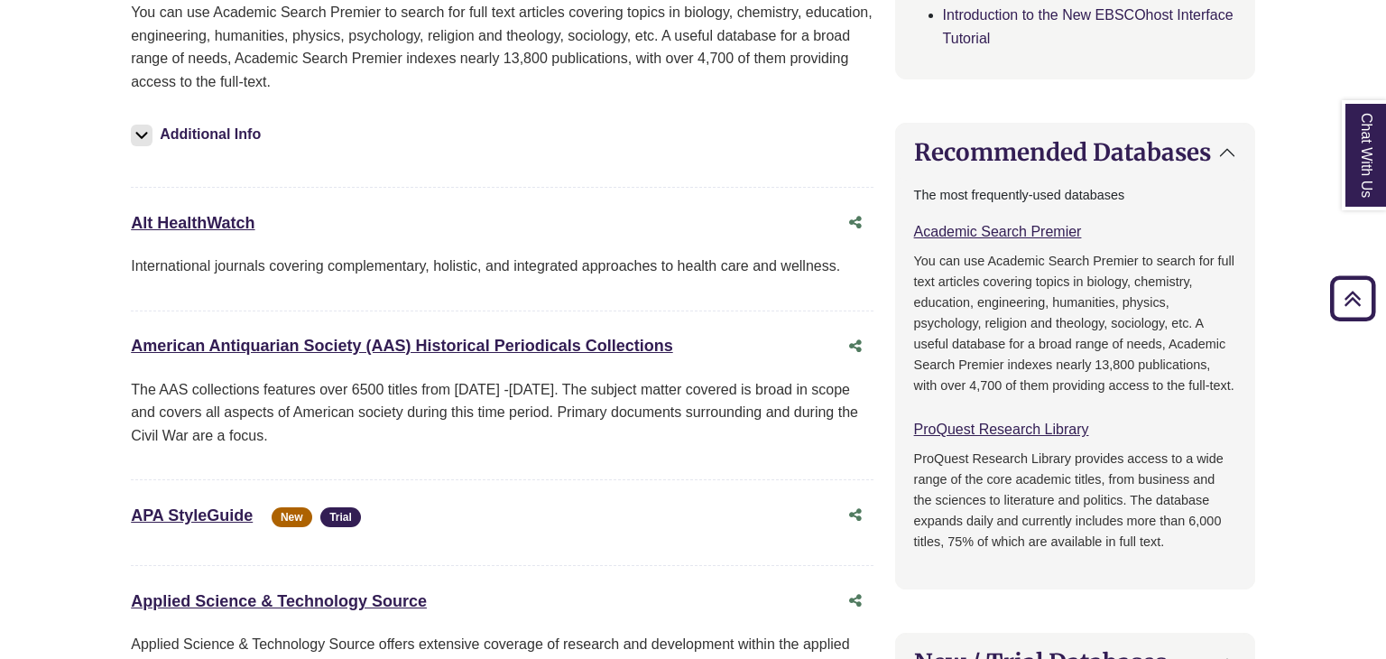
scroll to position [817, 0]
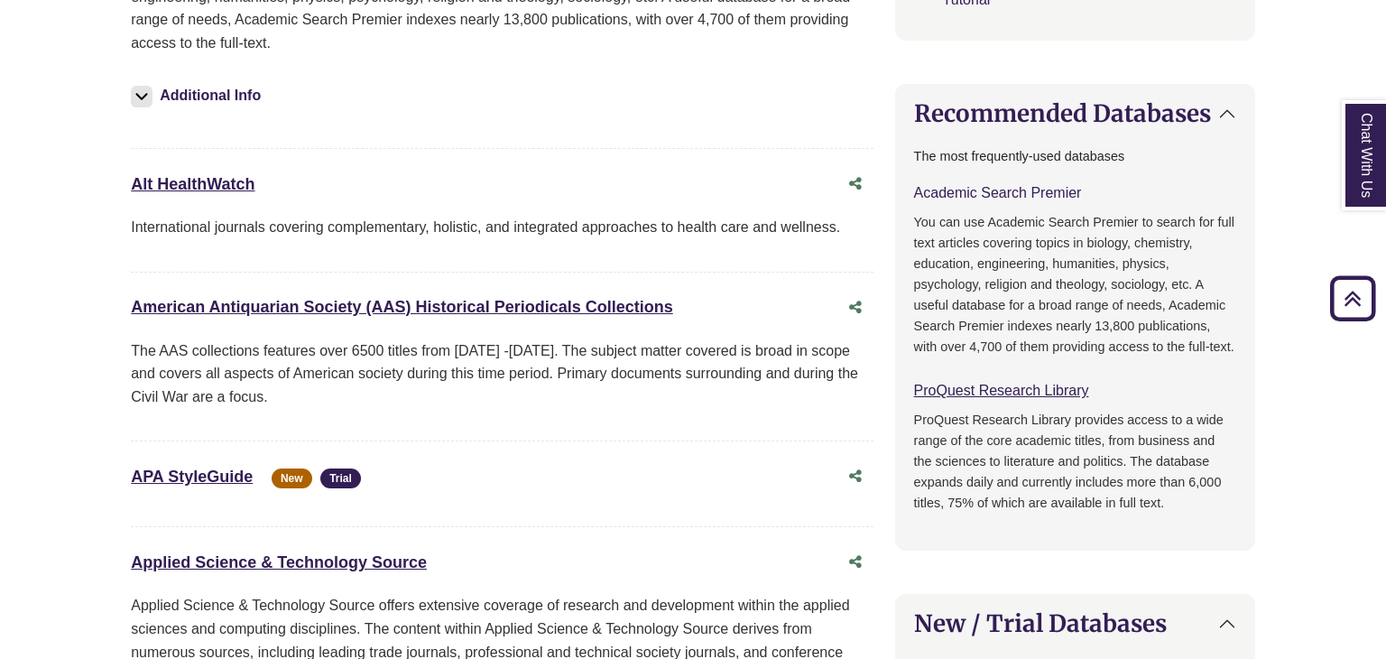
click at [958, 198] on link "Academic Search Premier This link opens in a new window" at bounding box center [998, 192] width 168 height 15
click at [1055, 197] on link "Academic Search Premier This link opens in a new window" at bounding box center [998, 192] width 168 height 15
click at [996, 393] on link "ProQuest Research Library This link opens in a new window" at bounding box center [1001, 389] width 175 height 15
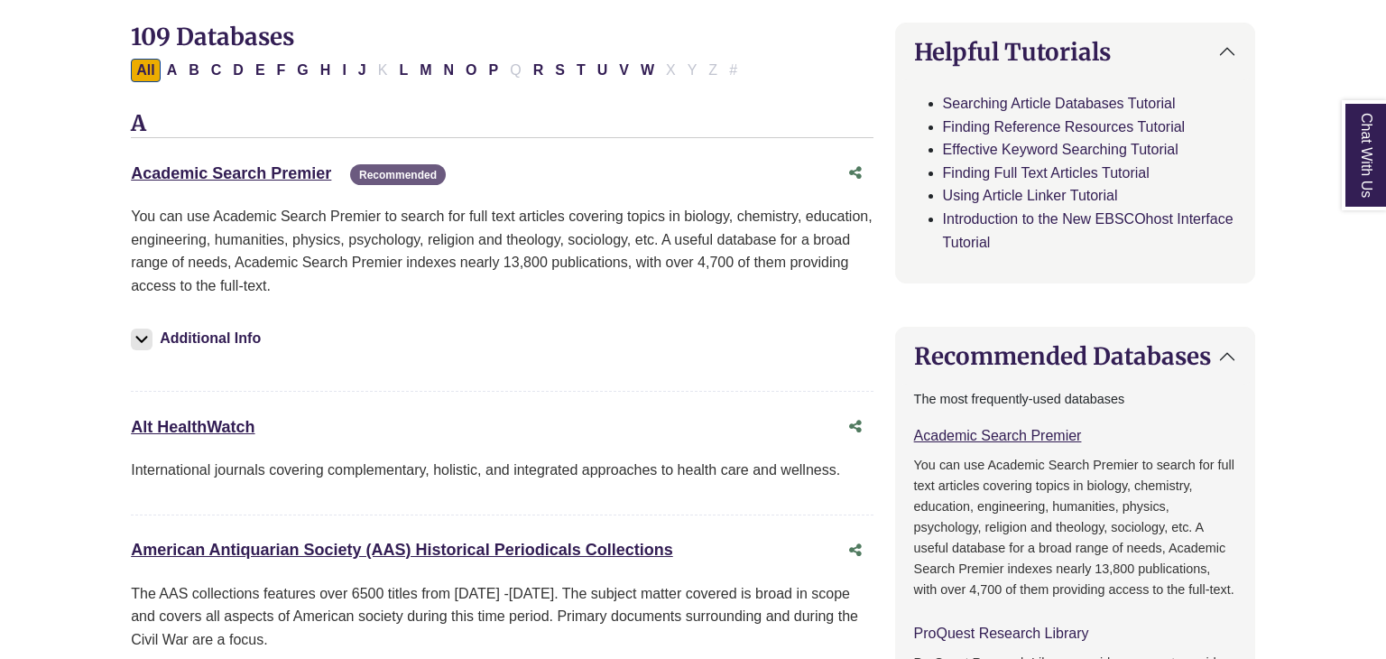
scroll to position [614, 0]
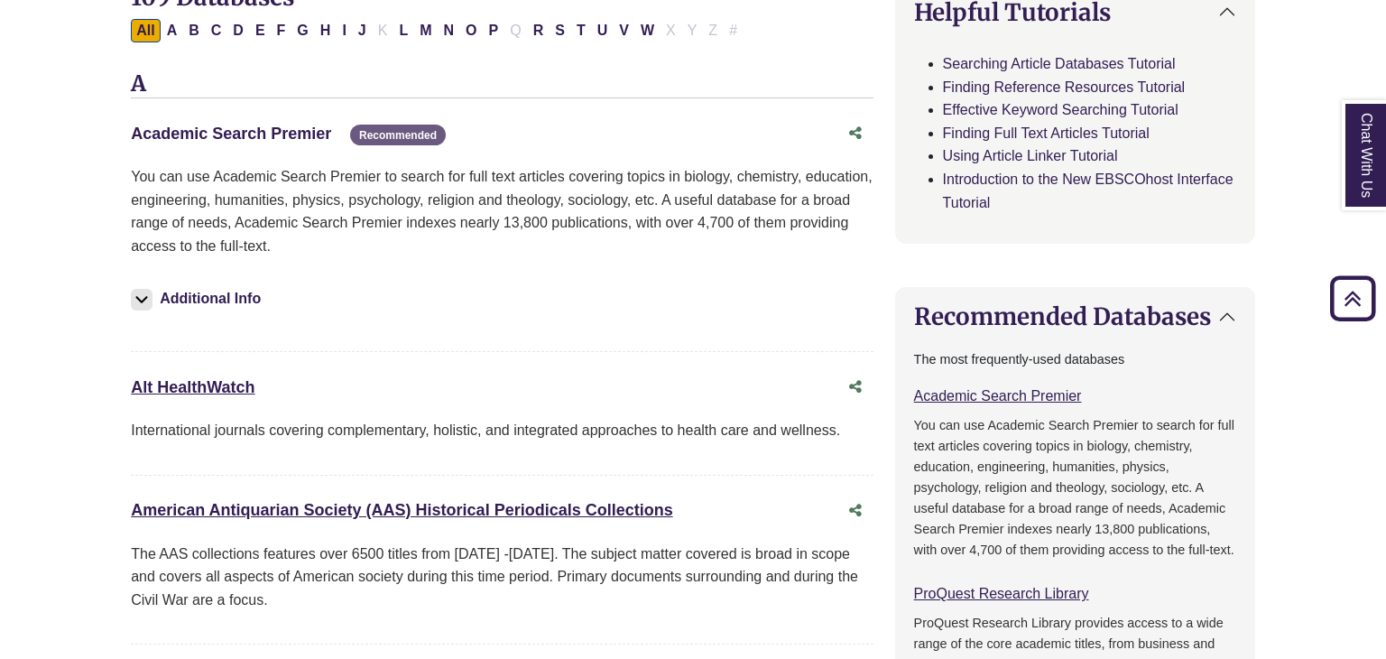
click at [253, 135] on link "Academic Search Premier This link opens in a new window" at bounding box center [231, 133] width 200 height 18
click at [133, 299] on img at bounding box center [142, 300] width 22 height 22
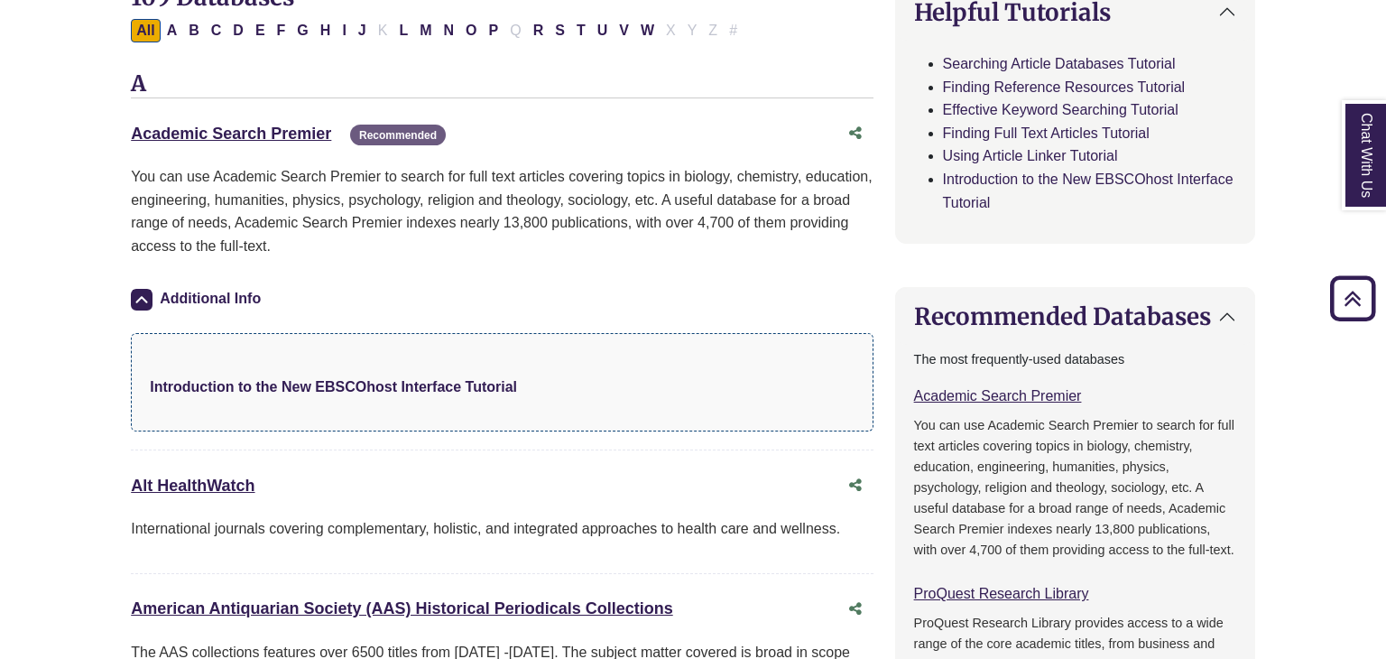
click at [217, 385] on strong "Introduction to the New EBSCOhost Interface Tutorial" at bounding box center [333, 386] width 367 height 15
click at [191, 127] on link "Academic Search Premier This link opens in a new window" at bounding box center [231, 133] width 200 height 18
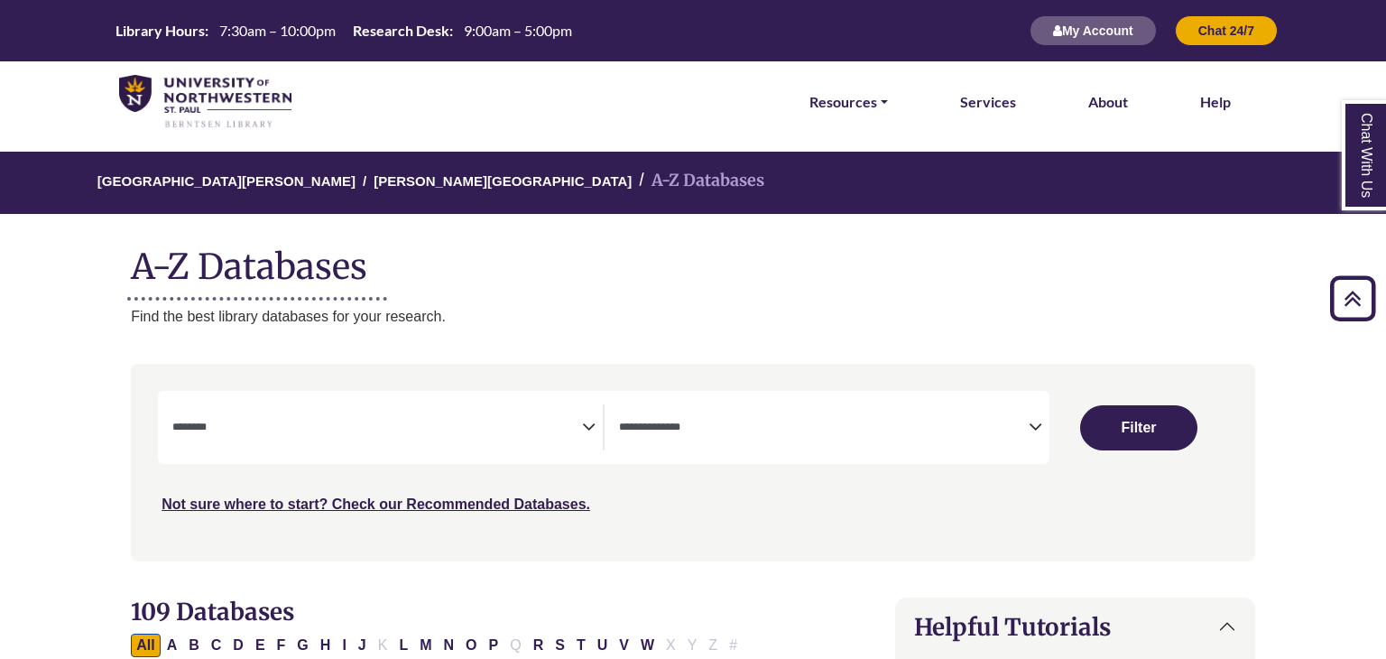
select select "Database Subject Filter"
select select "Database Types Filter"
